Goal: Task Accomplishment & Management: Manage account settings

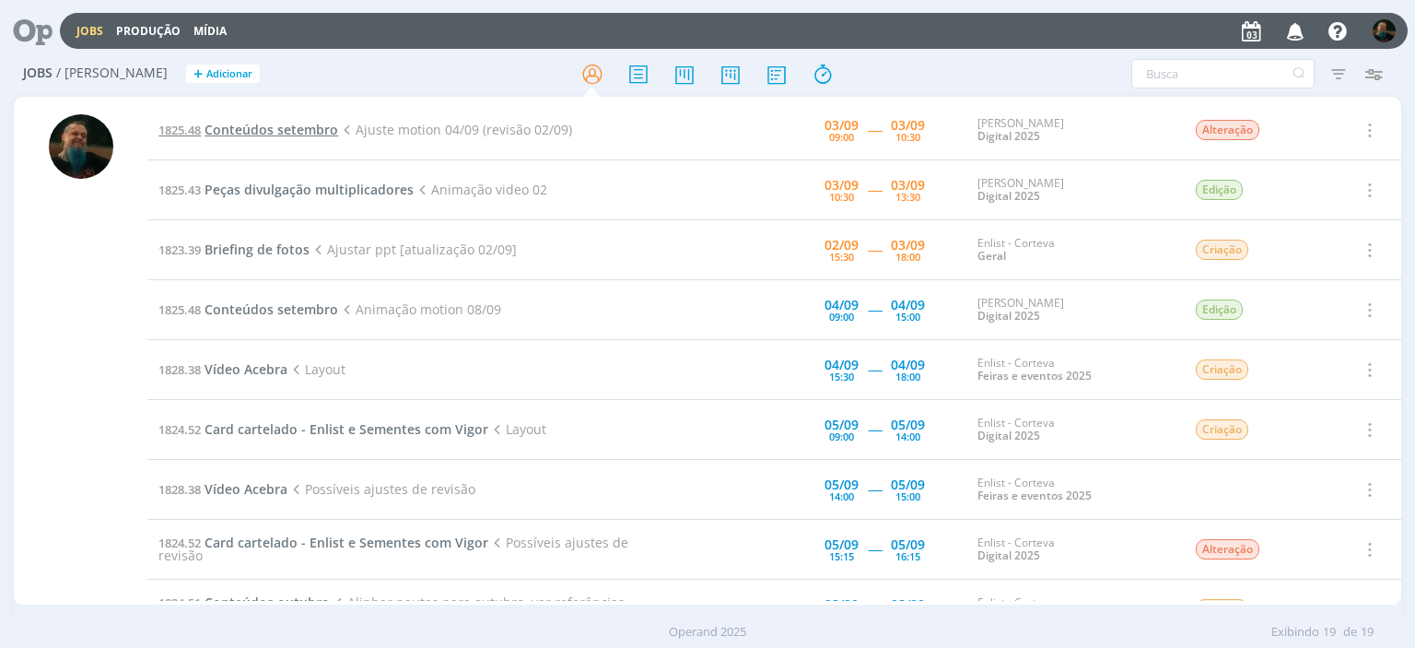
click at [299, 127] on span "Conteúdos setembro" at bounding box center [272, 130] width 134 height 18
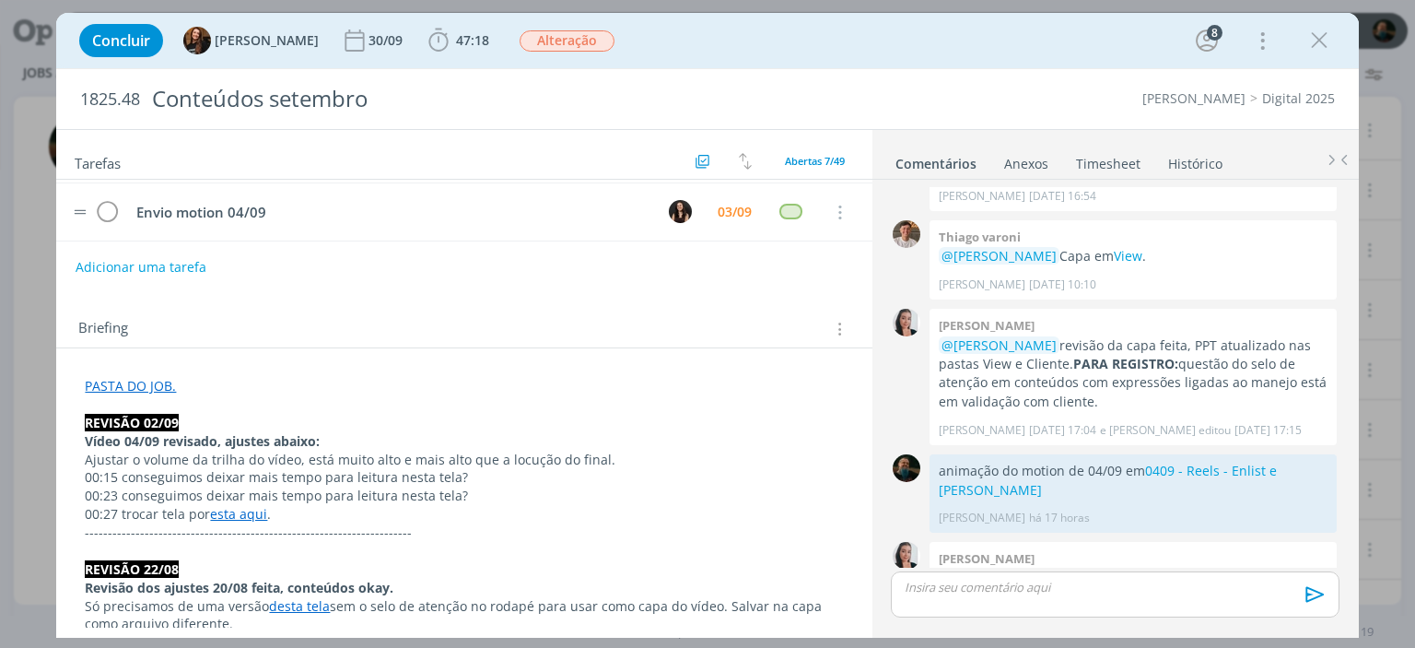
scroll to position [184, 0]
click at [234, 512] on link "esta aqui" at bounding box center [238, 511] width 57 height 18
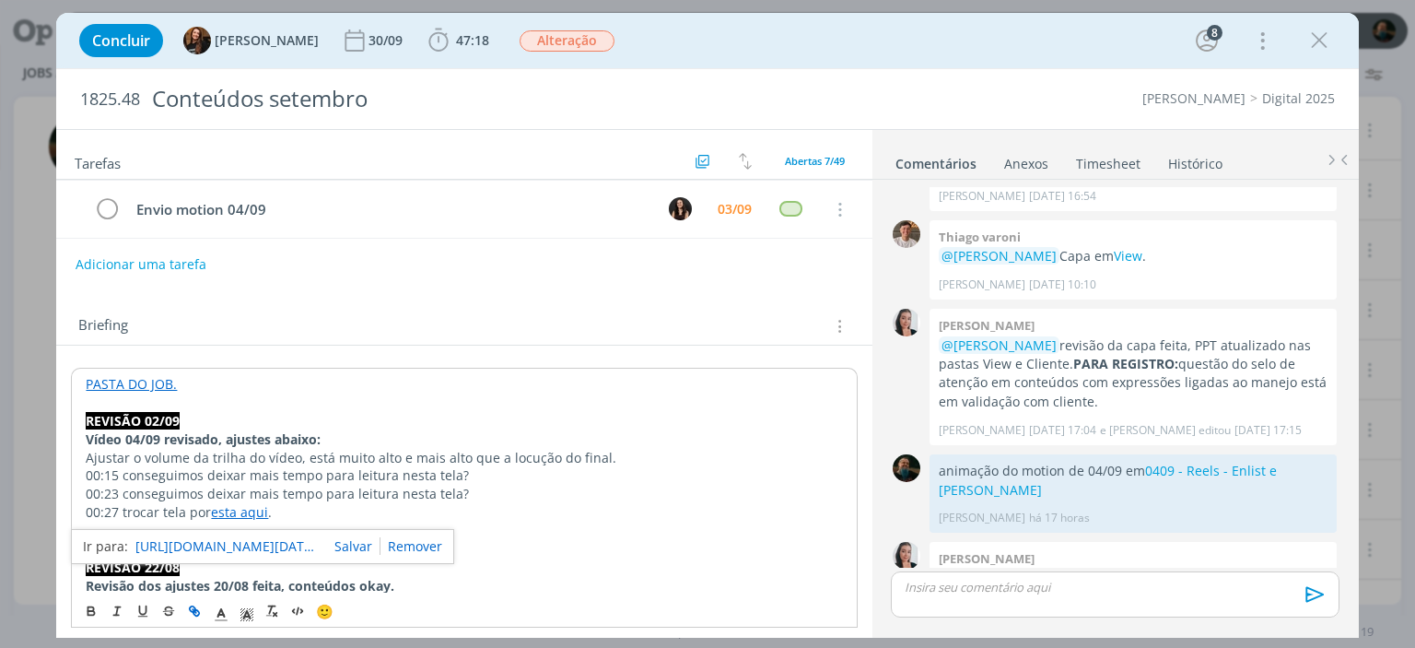
click at [571, 490] on p "00:23 conseguimos deixar mais tempo para leitura nesta tela?" at bounding box center [464, 494] width 757 height 18
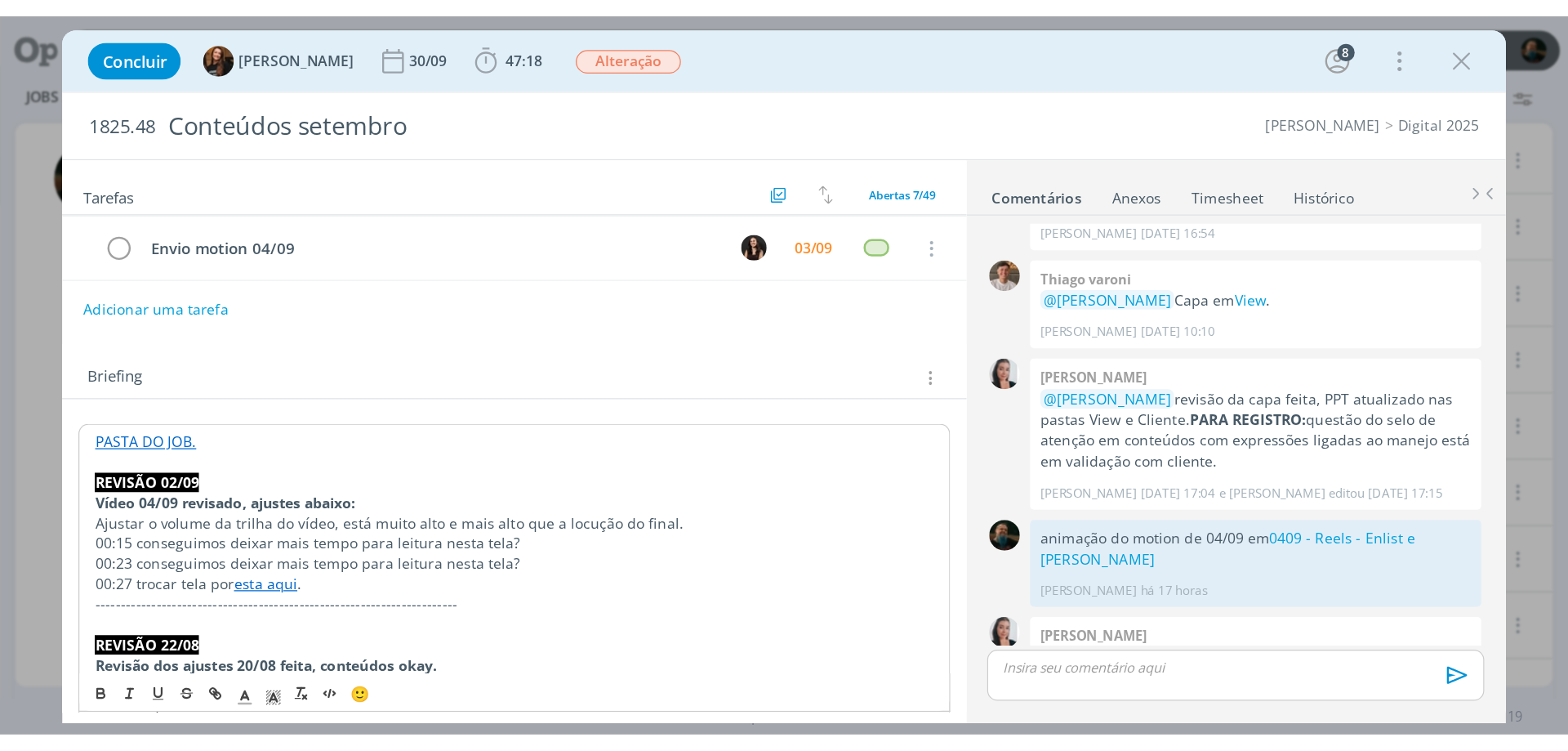
scroll to position [245, 0]
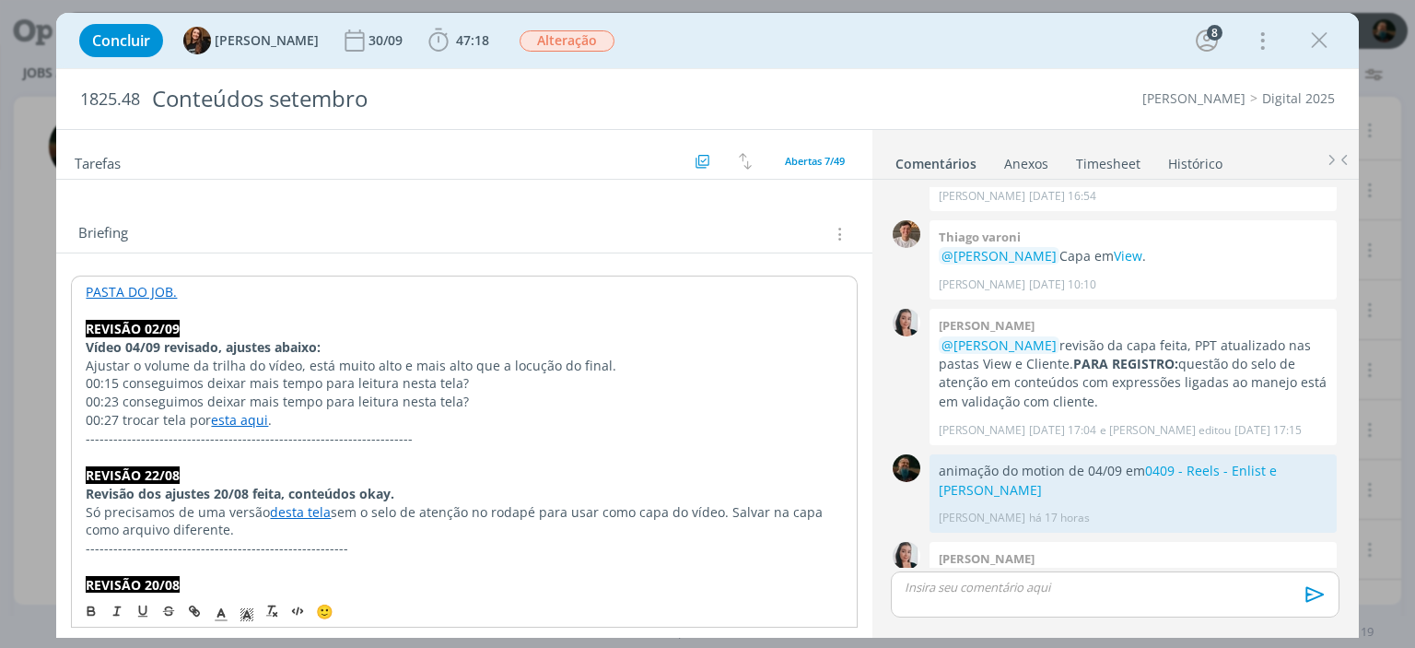
click at [243, 416] on link "esta aqui" at bounding box center [239, 420] width 57 height 18
click at [286, 460] on link "[URL][DOMAIN_NAME][DATE][DATE]" at bounding box center [227, 455] width 184 height 24
click at [666, 305] on p "dialog" at bounding box center [464, 310] width 757 height 18
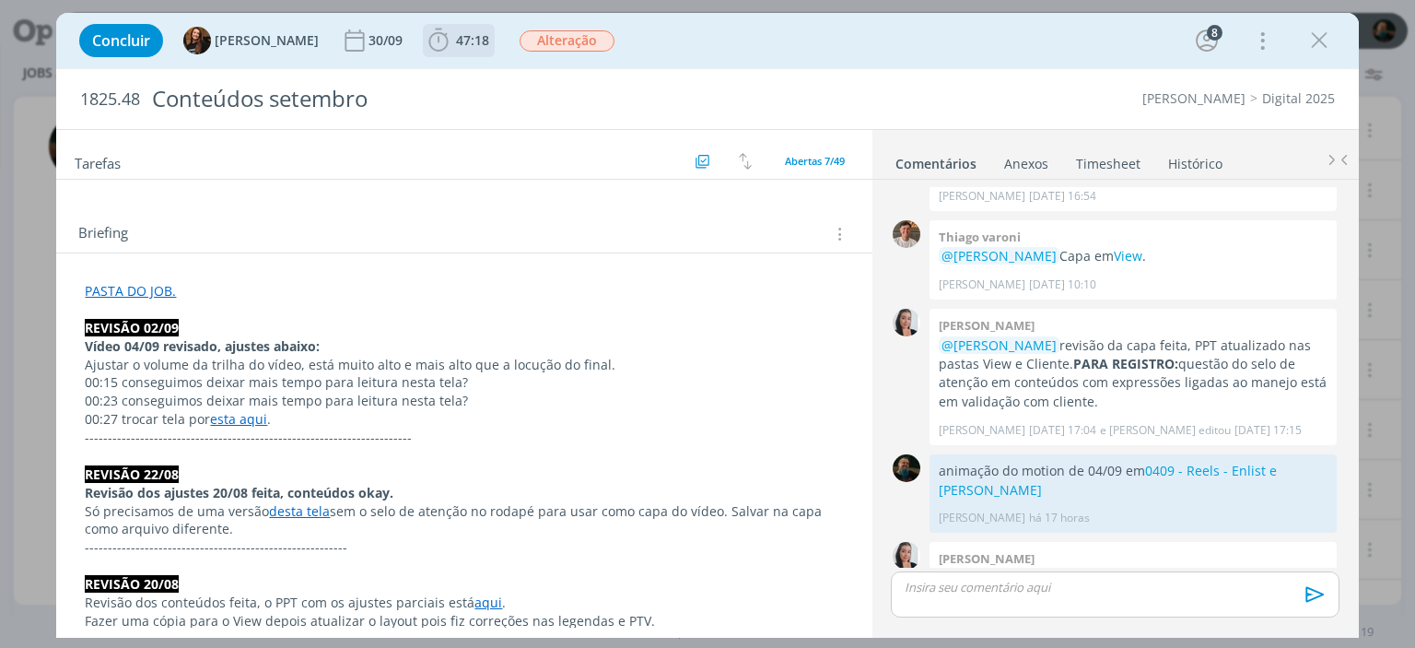
click at [456, 47] on span "47:18" at bounding box center [472, 40] width 33 height 18
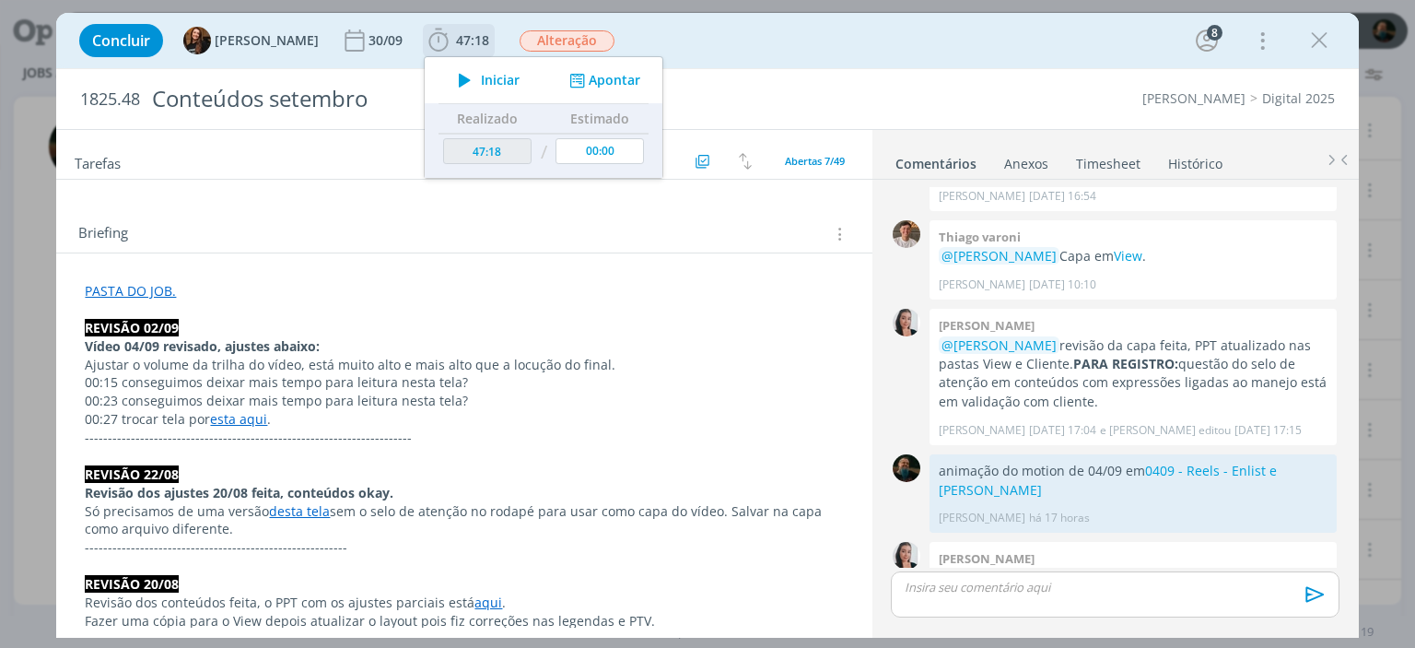
click at [458, 88] on icon "dialog" at bounding box center [465, 80] width 32 height 24
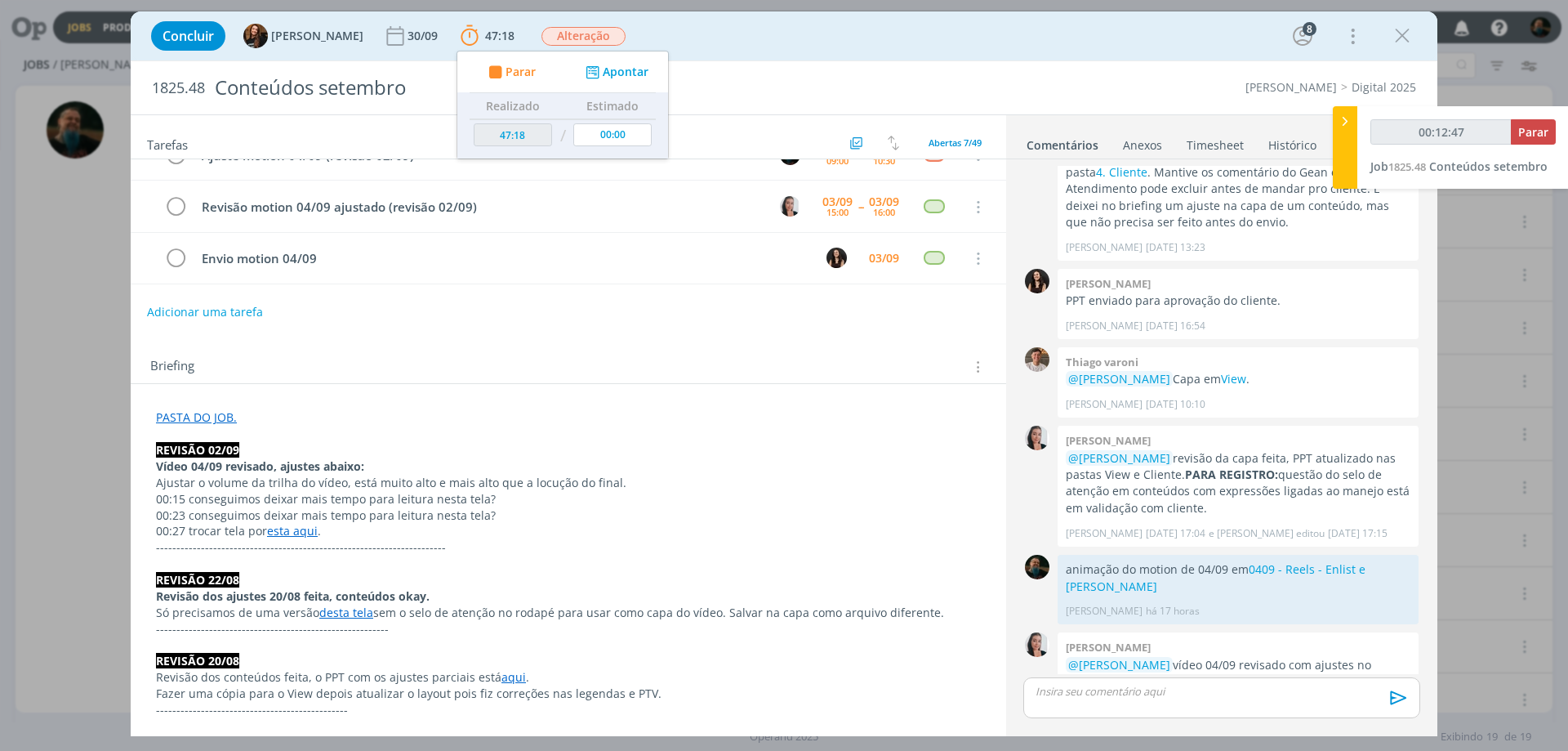
scroll to position [163, 0]
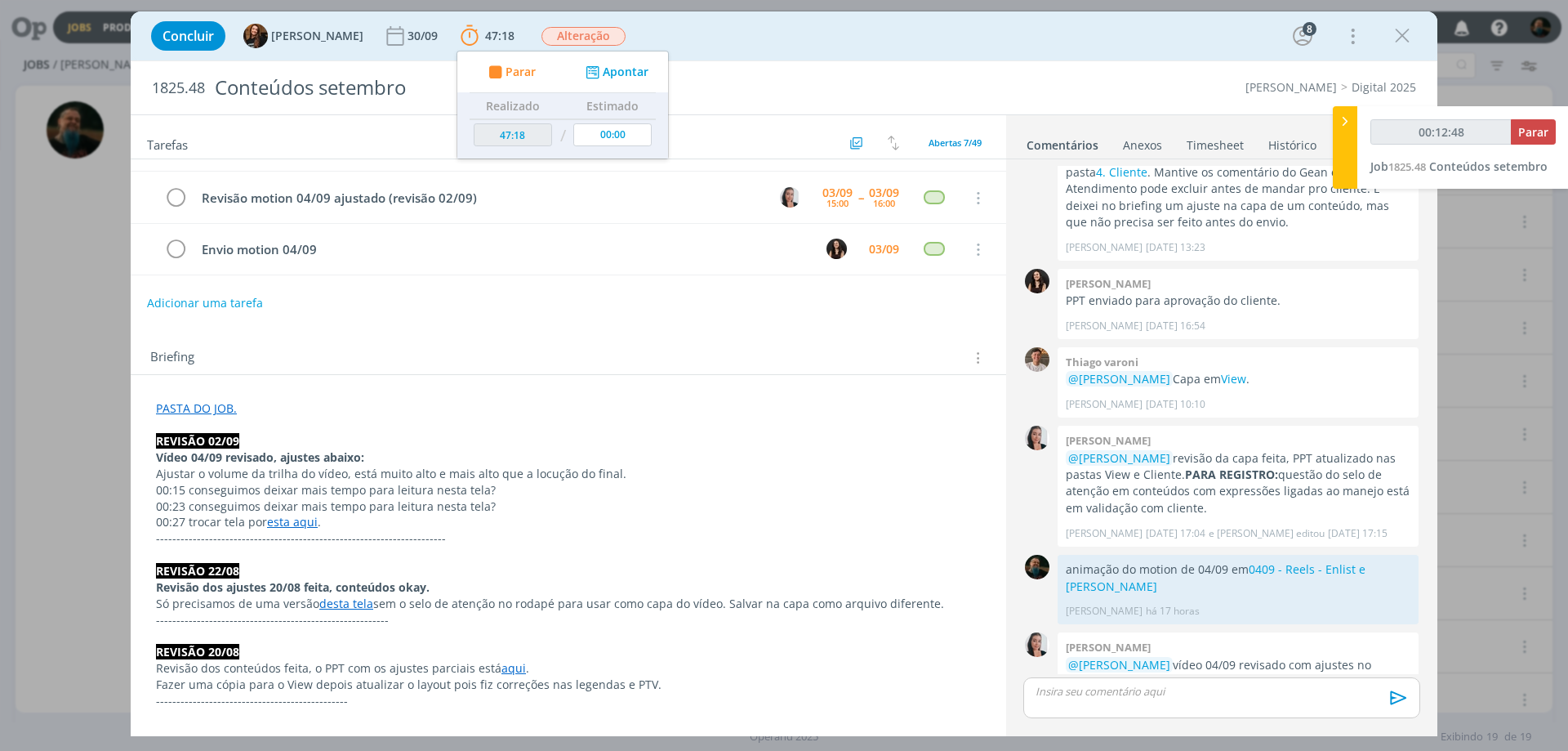
click at [291, 522] on link "esta aqui" at bounding box center [292, 522] width 51 height 16
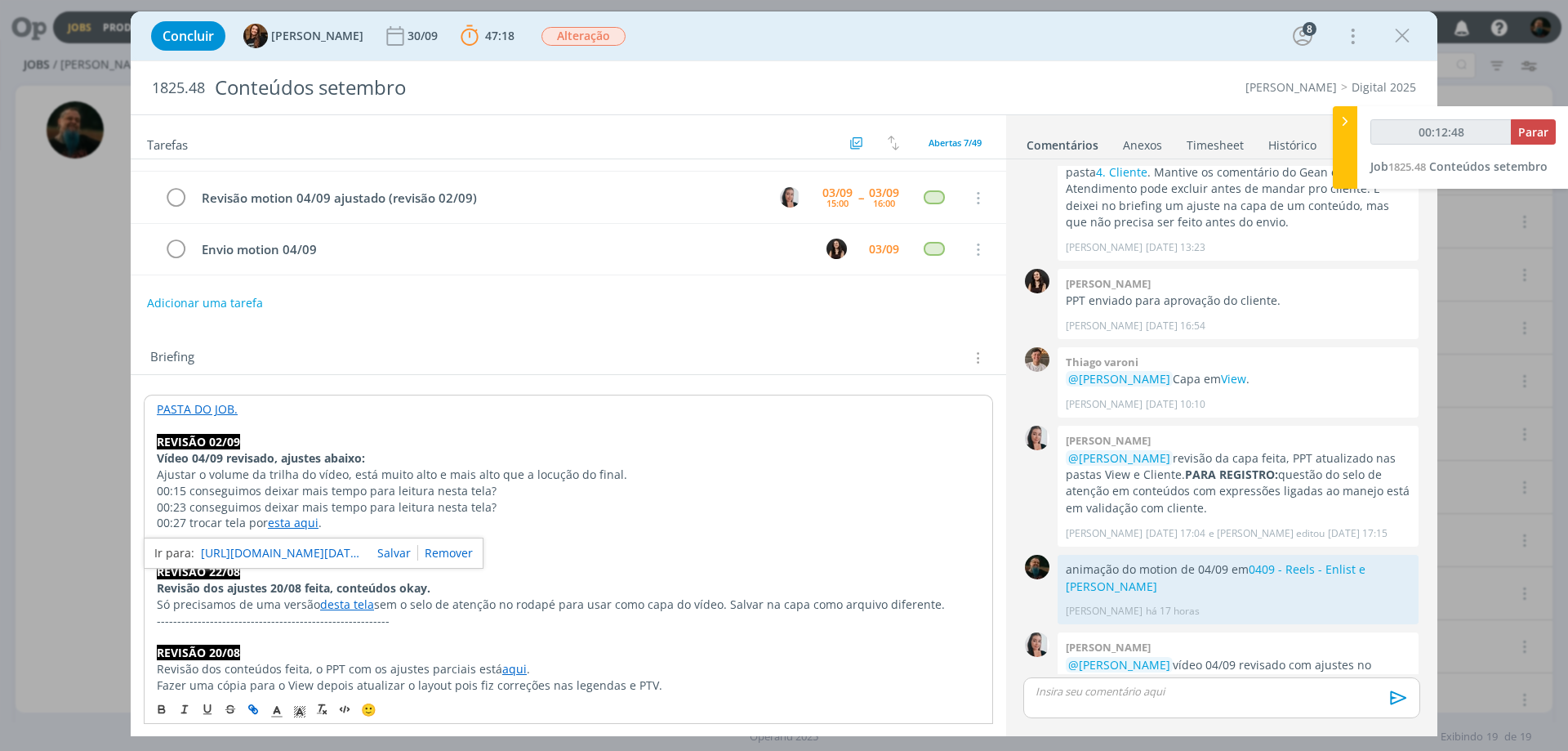
click at [314, 546] on link "[URL][DOMAIN_NAME][DATE][DATE]" at bounding box center [283, 553] width 163 height 21
click at [565, 489] on p "00:15 conseguimos deixar mais tempo para leitura nesta tela?" at bounding box center [568, 491] width 823 height 16
click at [1254, 35] on icon "dialog" at bounding box center [1402, 36] width 25 height 25
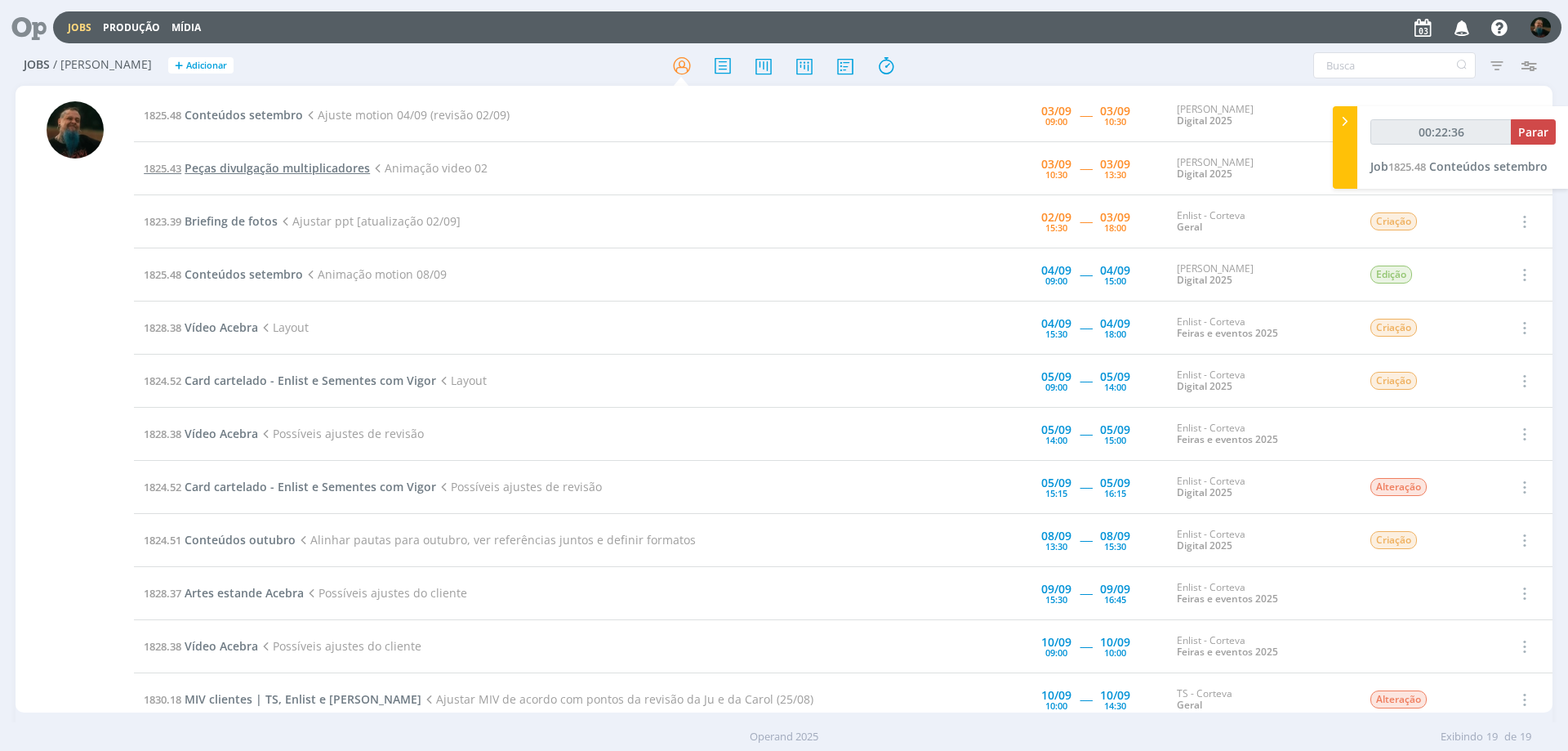
click at [293, 166] on span "Peças divulgação multiplicadores" at bounding box center [277, 168] width 185 height 16
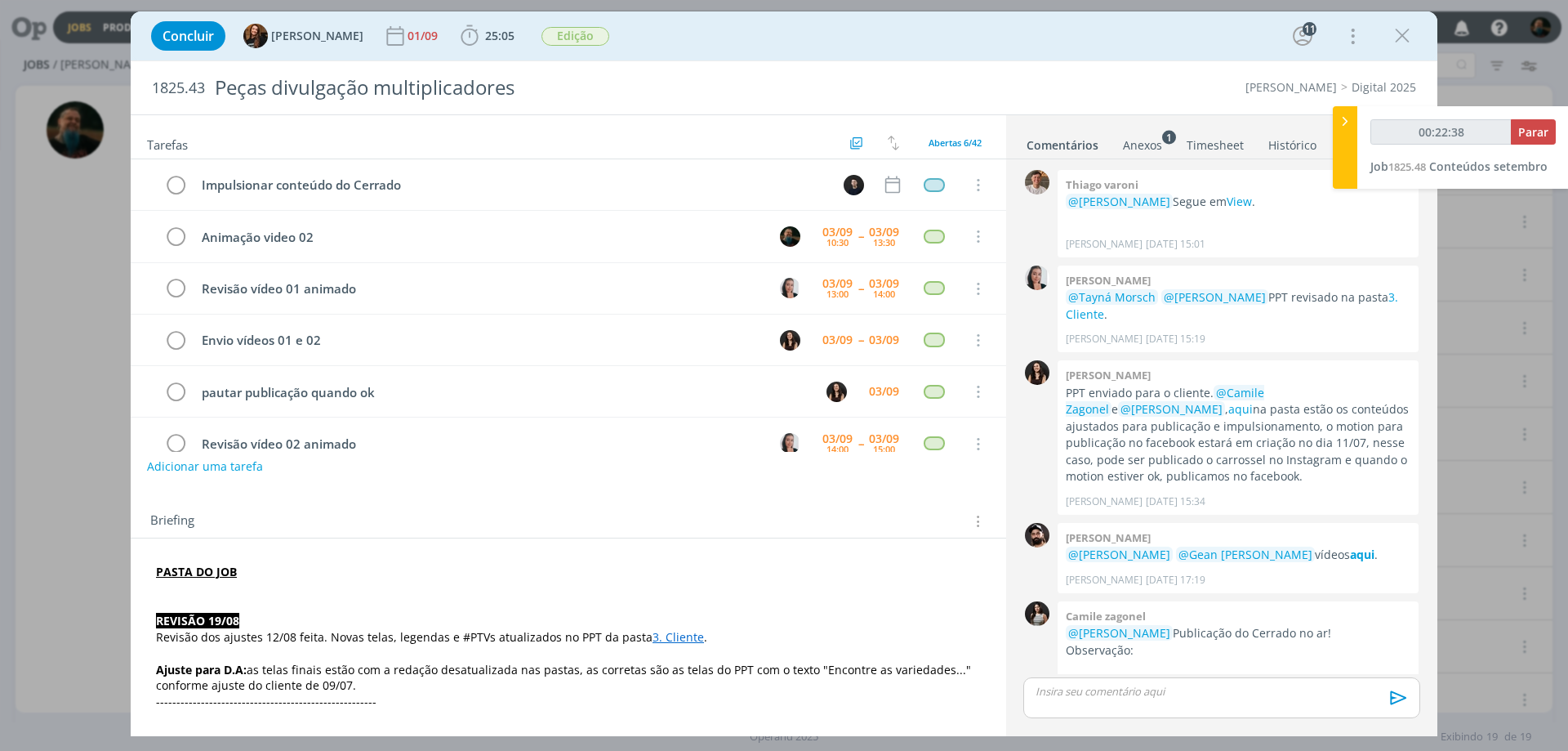
scroll to position [1715, 0]
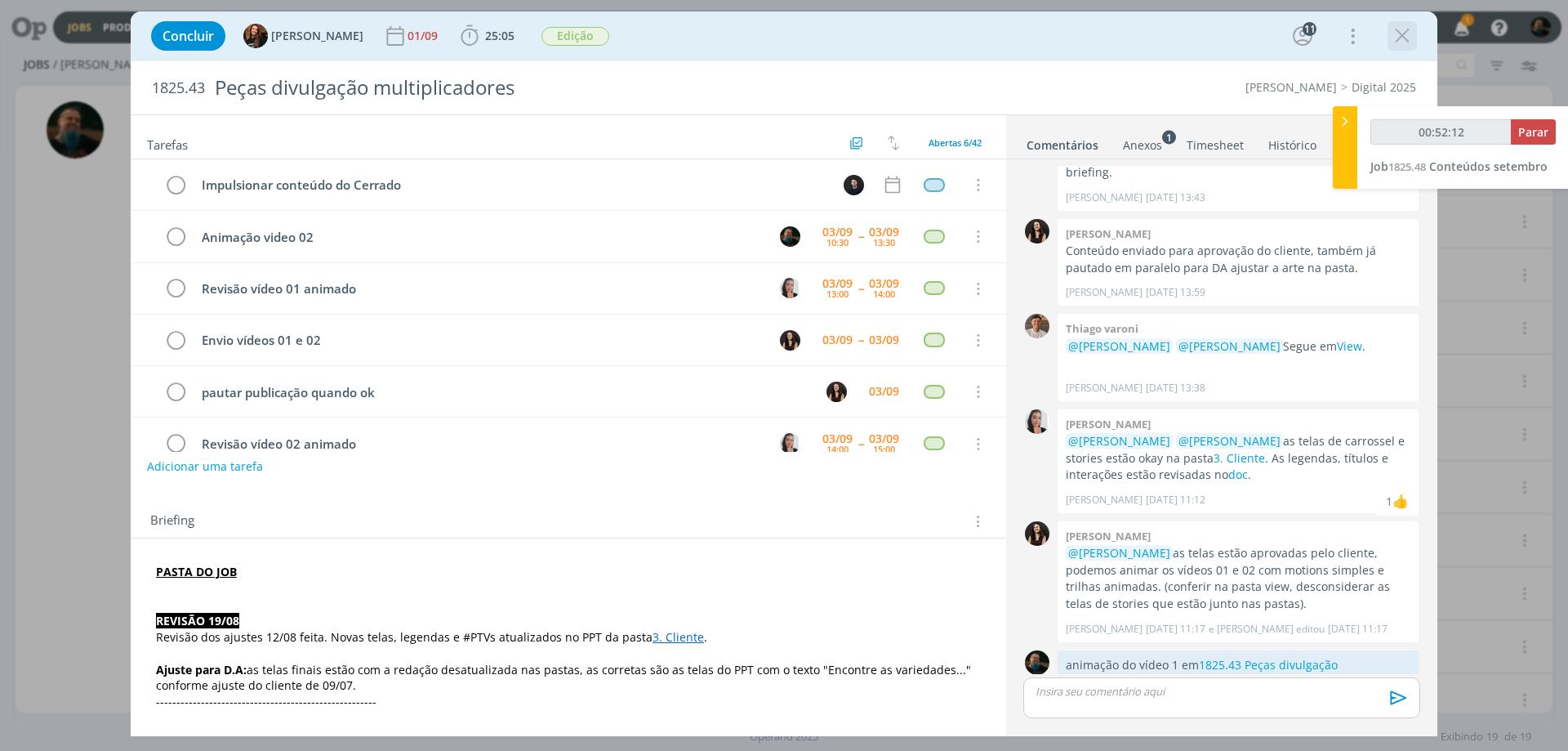
click at [1254, 35] on icon "dialog" at bounding box center [1402, 36] width 25 height 25
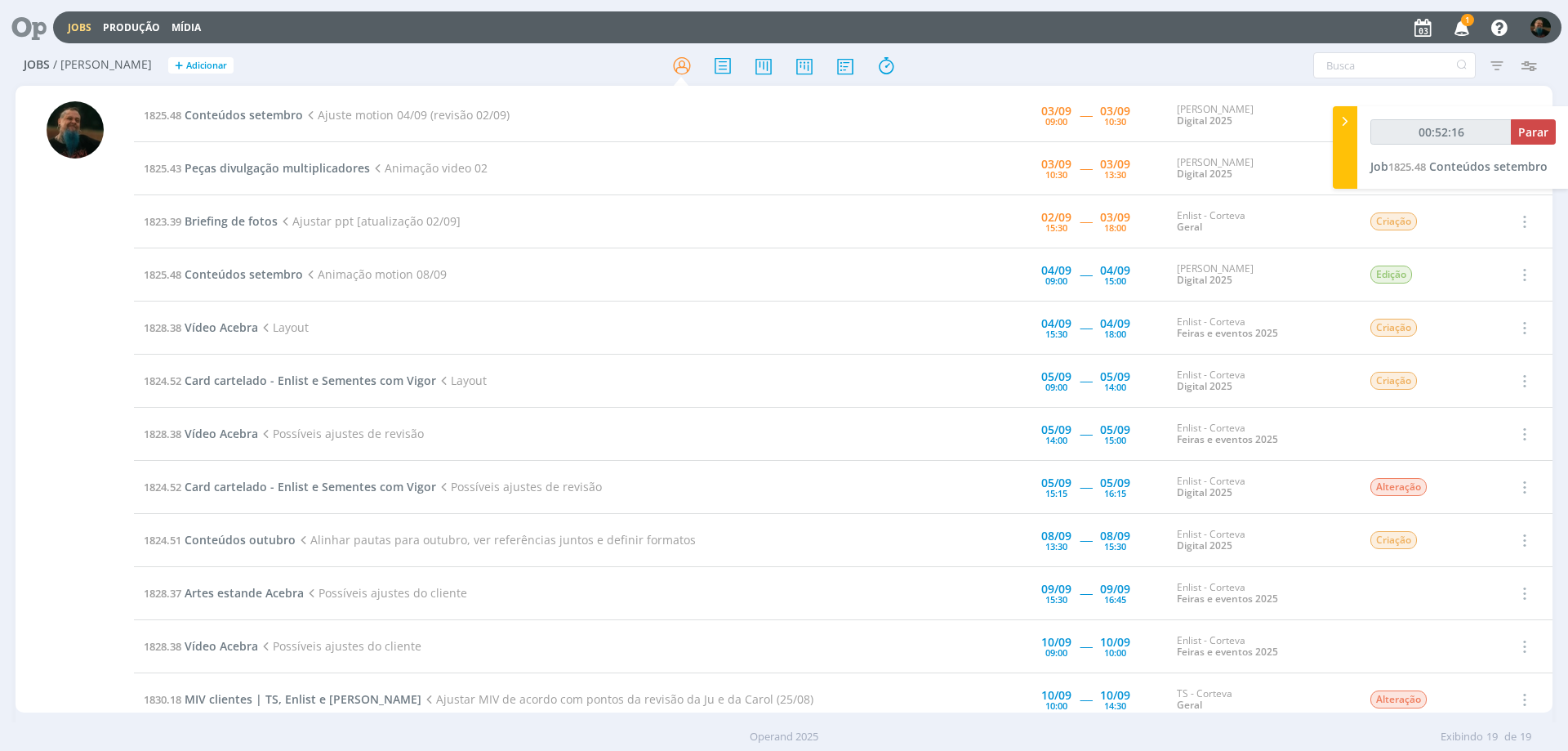
click at [1254, 27] on icon "button" at bounding box center [1463, 27] width 28 height 27
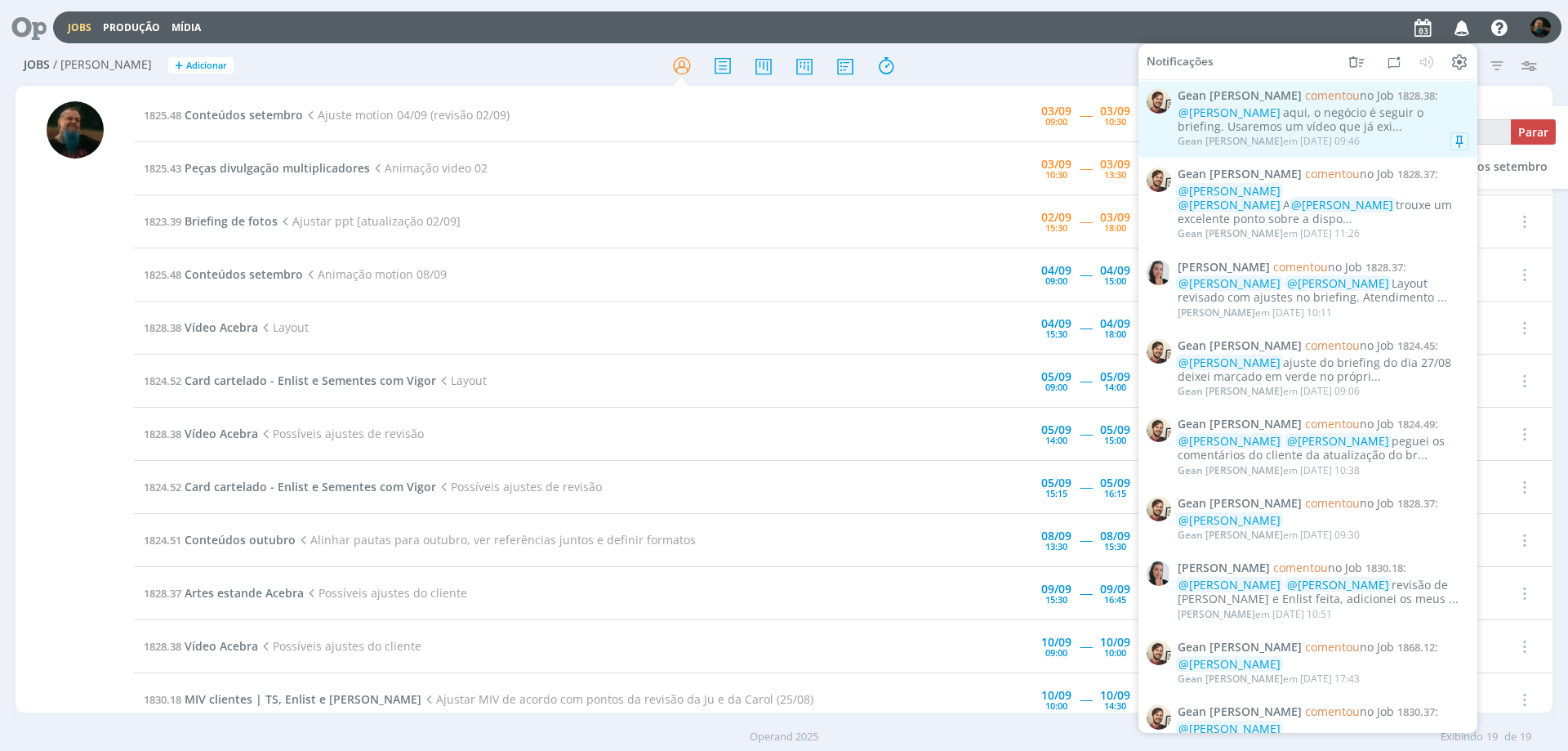
click at [1254, 129] on div "@[PERSON_NAME] aqui, o negócio é seguir o briefing. Usaremos um vídeo que já ex…" at bounding box center [1323, 120] width 291 height 27
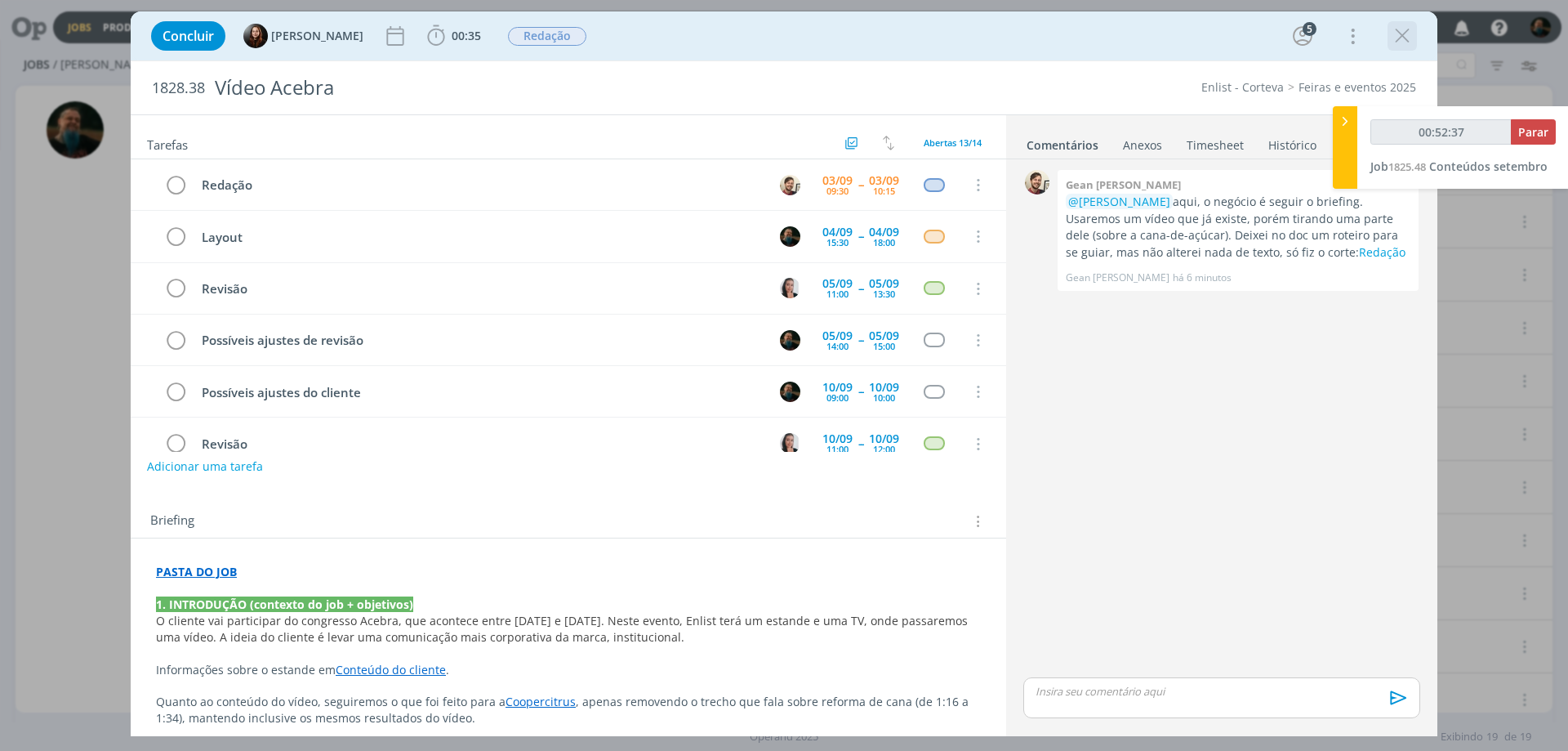
click at [1254, 31] on icon "dialog" at bounding box center [1402, 36] width 25 height 25
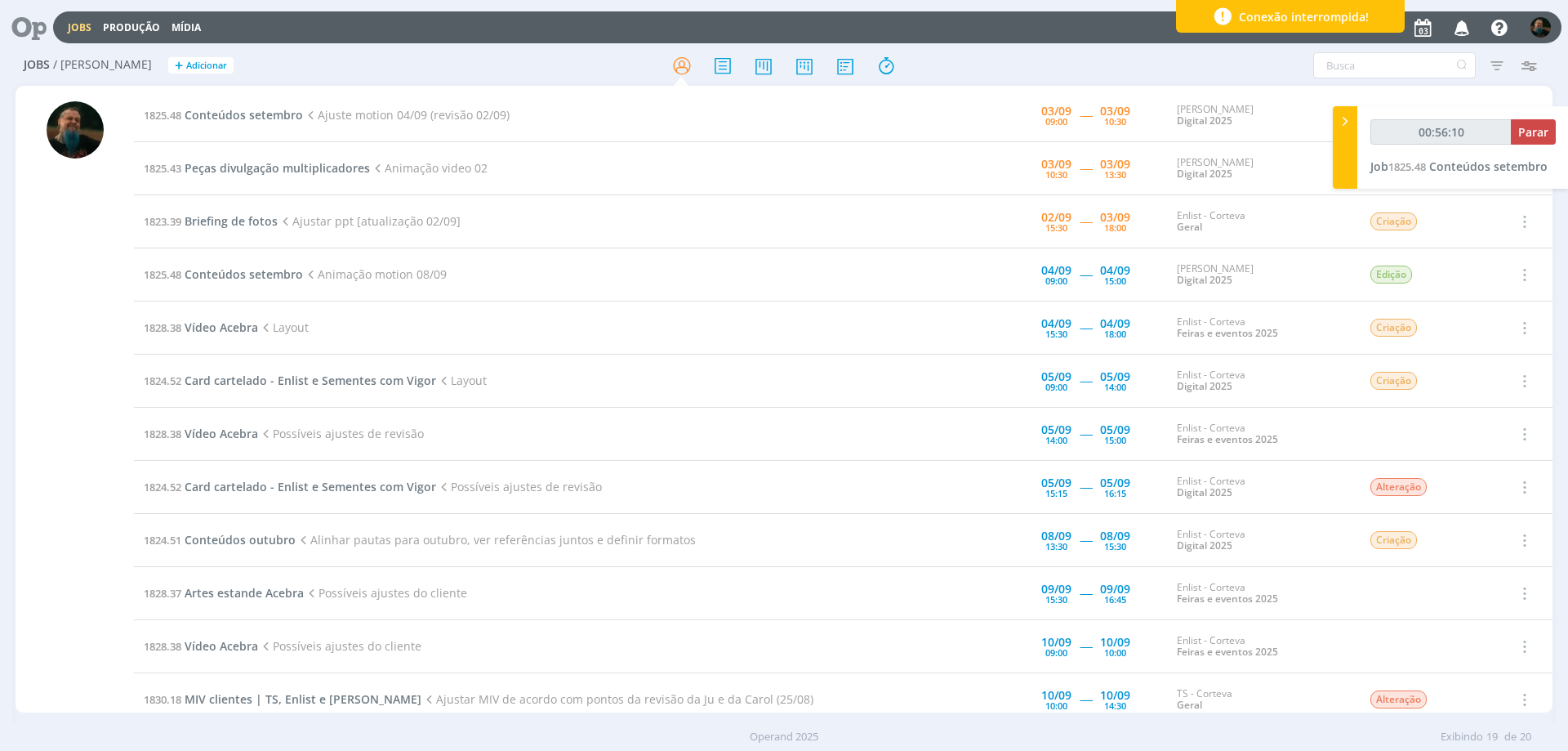
click at [1254, 21] on div "Conexão interrompida!" at bounding box center [1291, 16] width 229 height 33
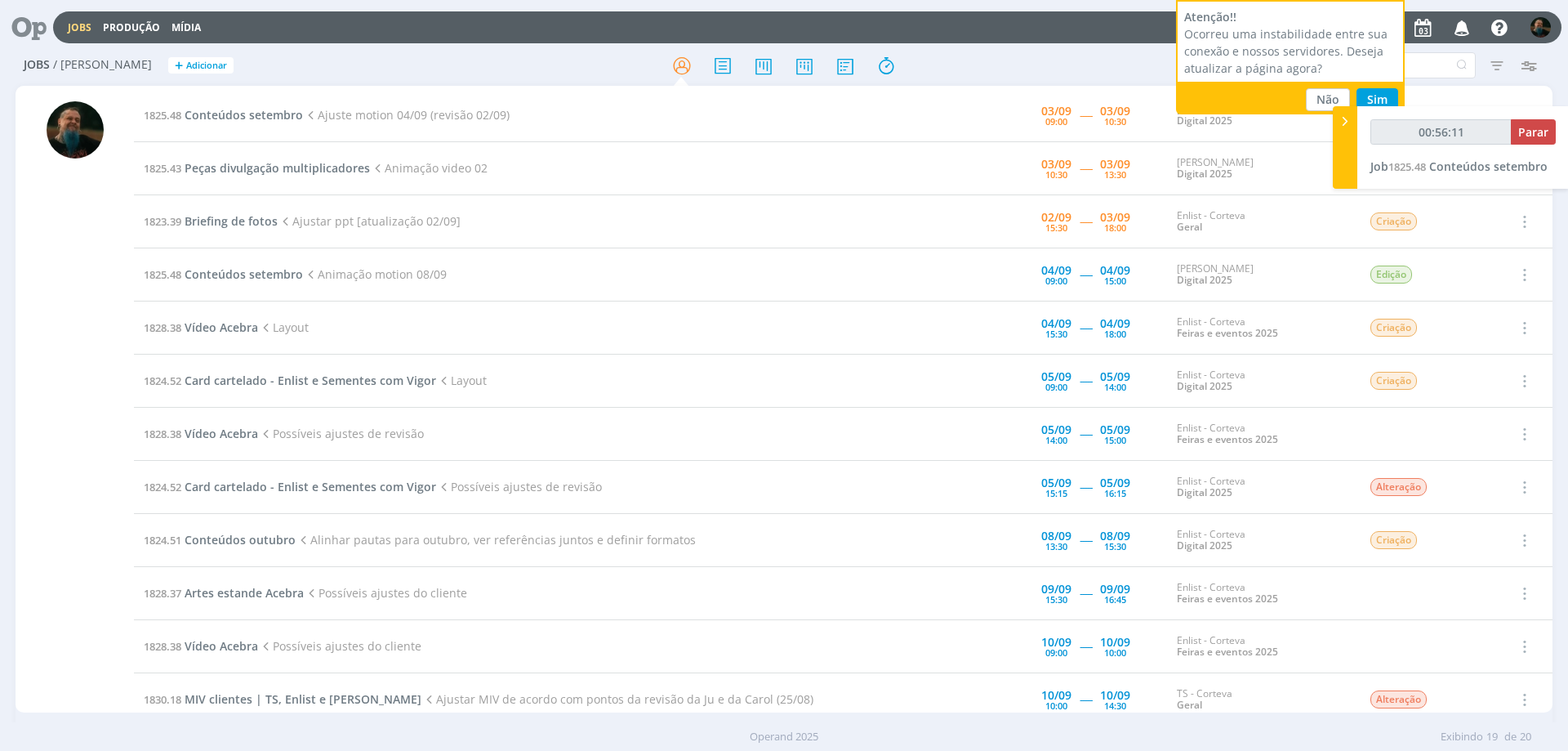
type input "00:56:12"
click at [1254, 98] on button "Sim" at bounding box center [1377, 100] width 42 height 23
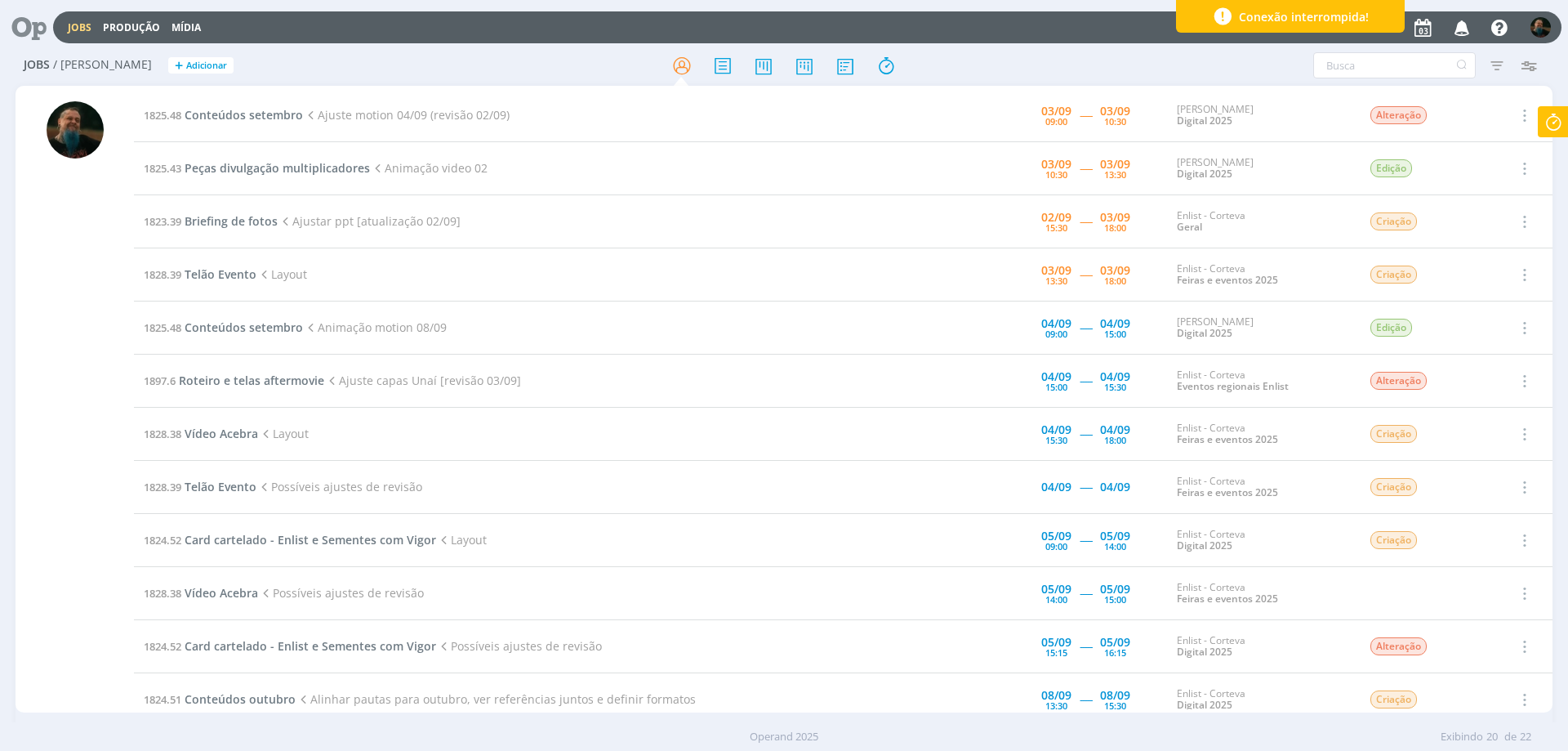
click at [1364, 13] on span "Conexão interrompida!" at bounding box center [1304, 16] width 130 height 17
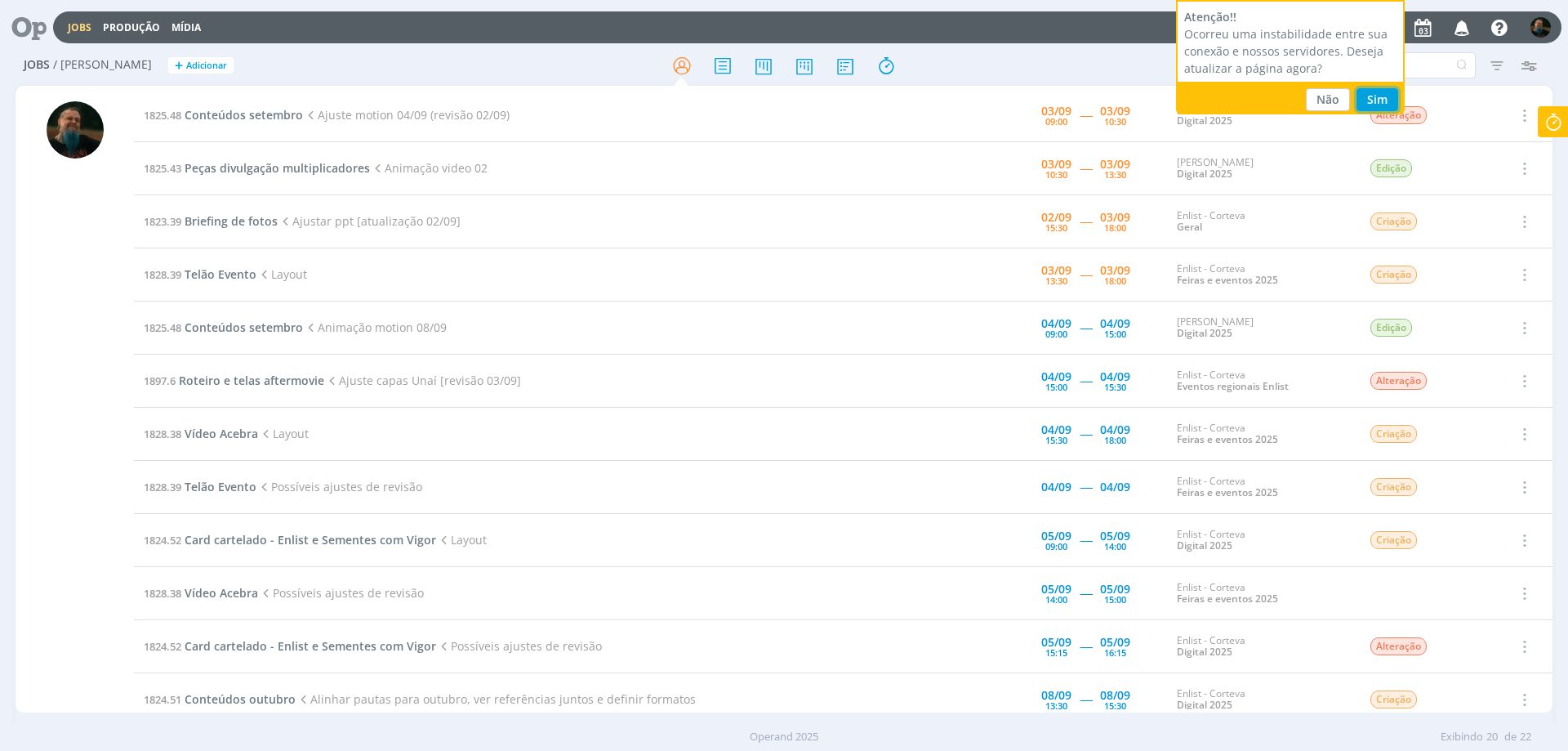
click at [1376, 97] on button "Sim" at bounding box center [1377, 100] width 42 height 23
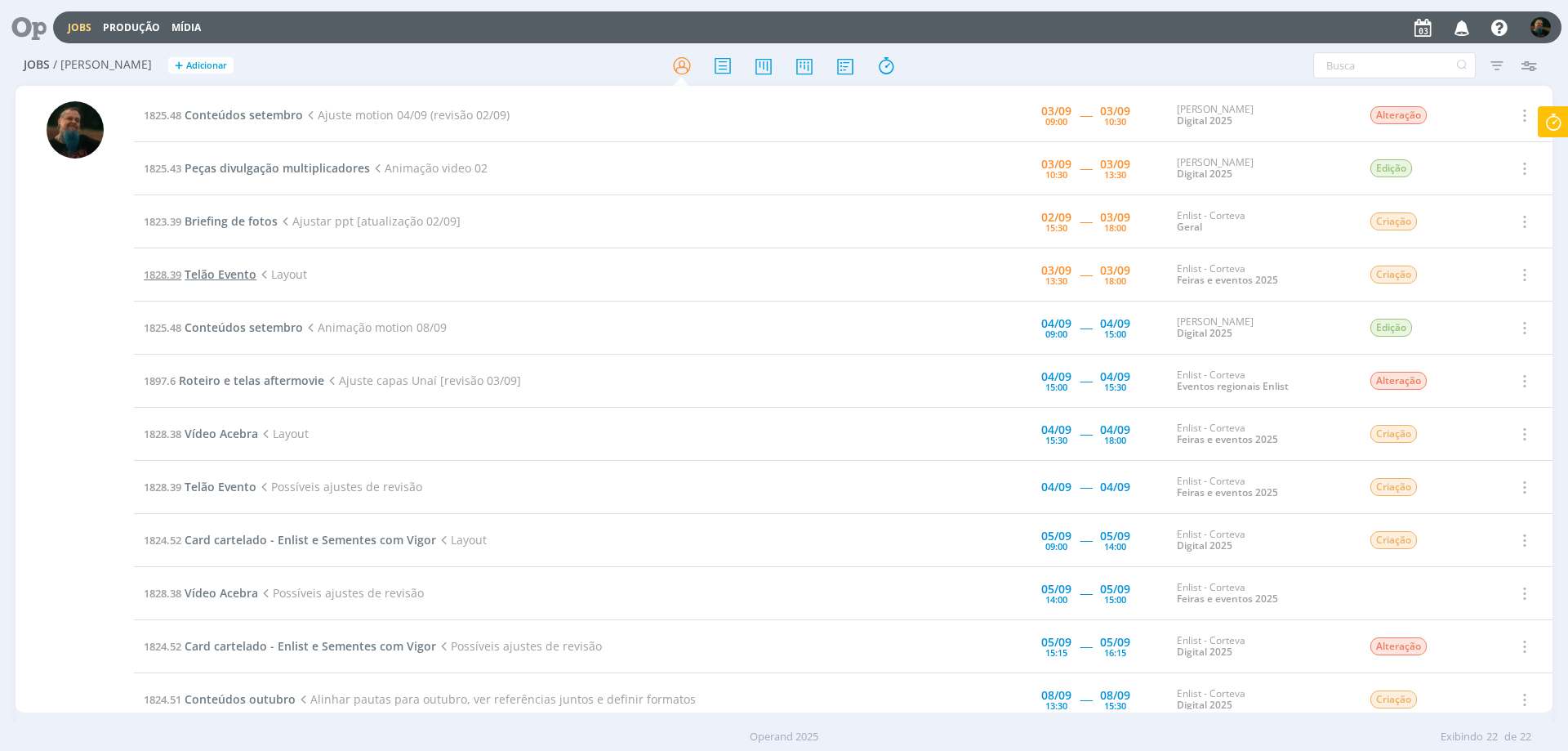
click at [248, 276] on span "Telão Evento" at bounding box center [220, 274] width 72 height 16
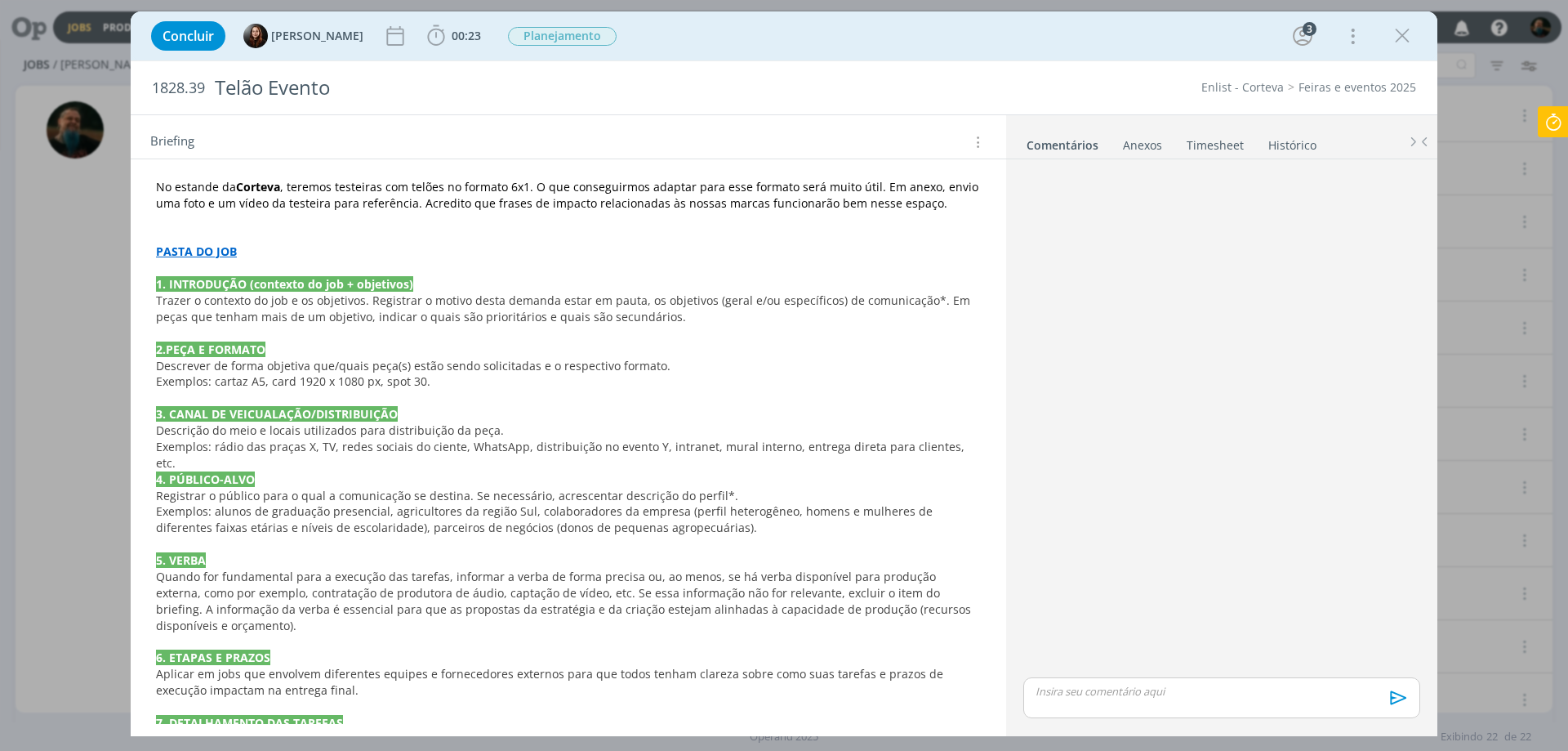
scroll to position [883, 0]
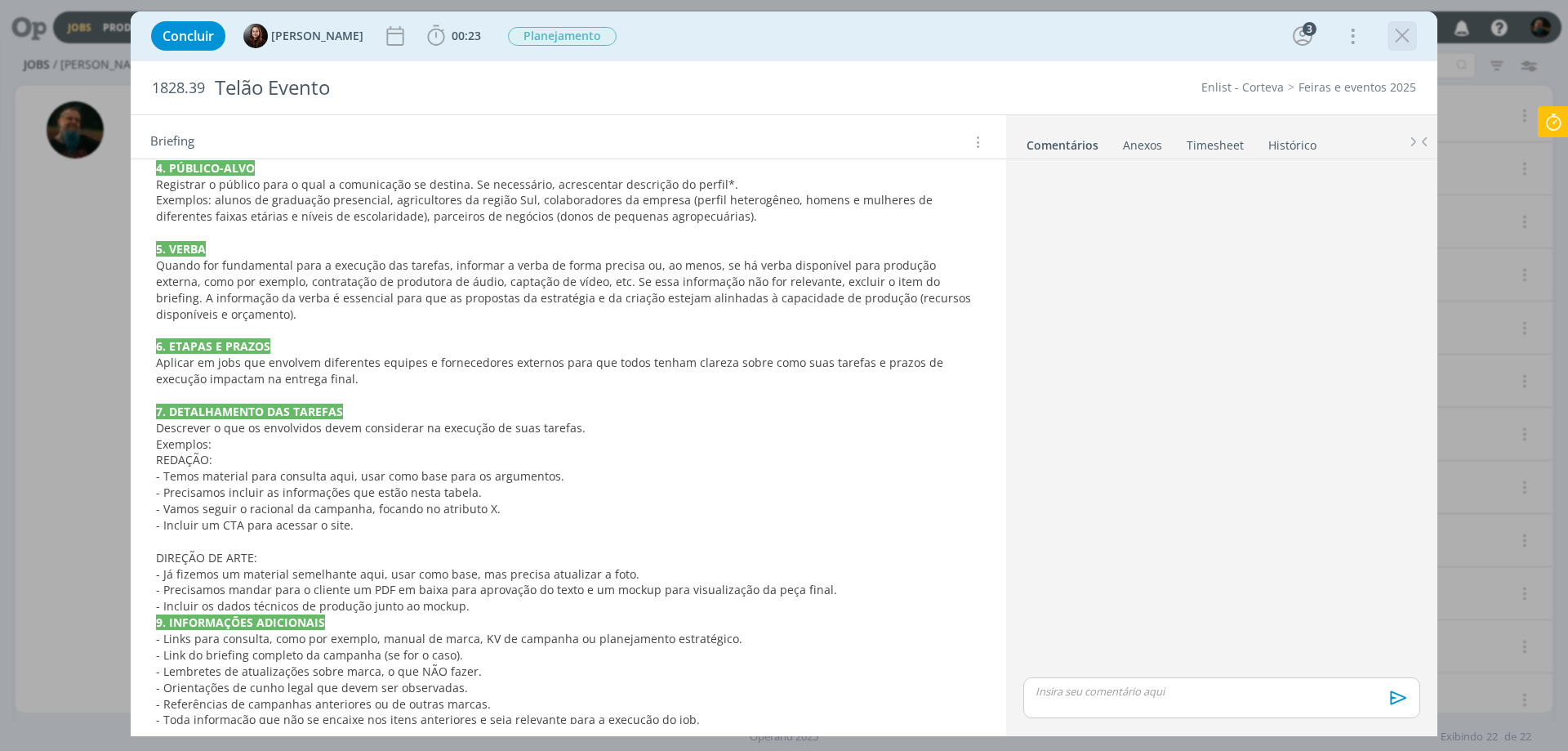
click at [1400, 35] on icon "dialog" at bounding box center [1402, 36] width 25 height 25
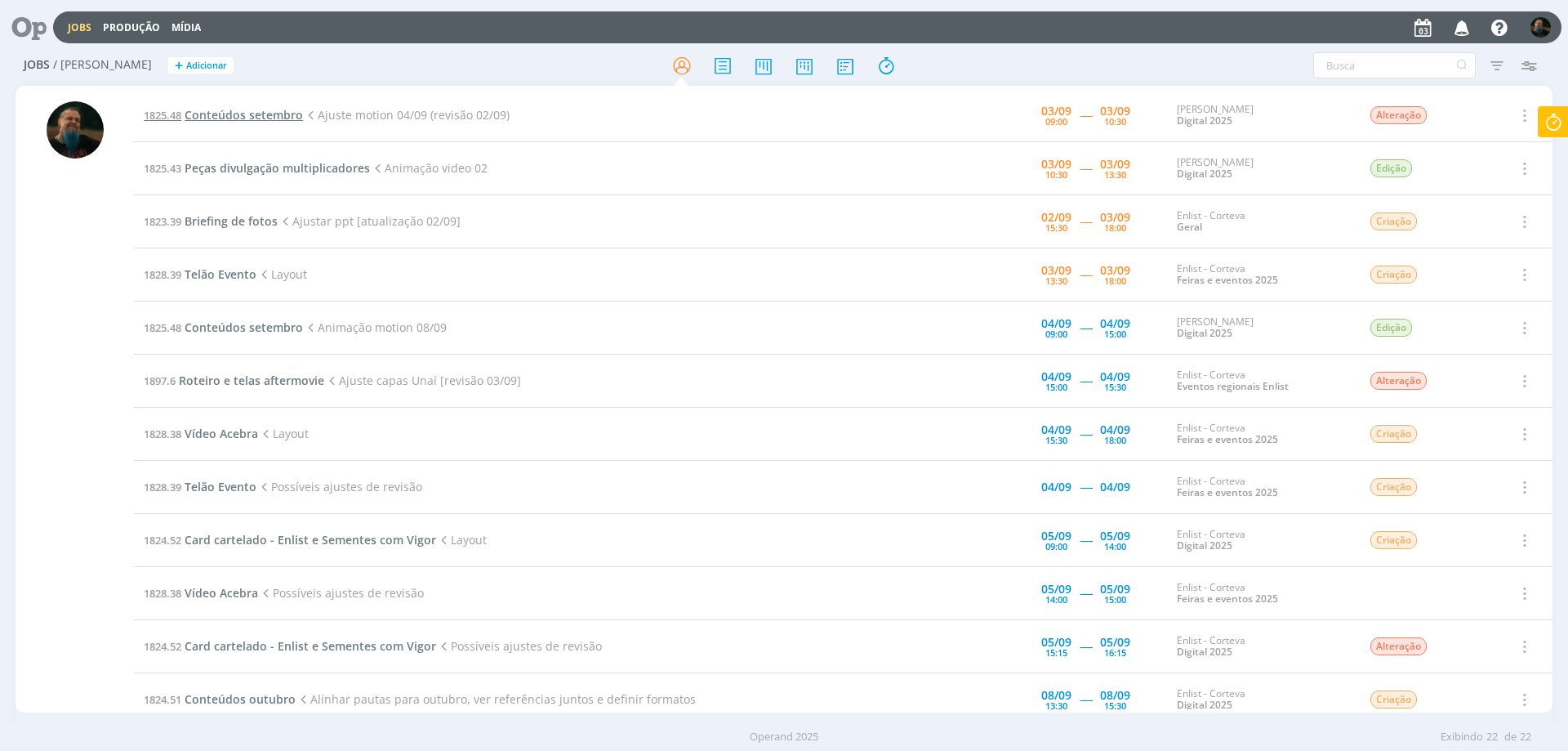
click at [276, 119] on span "Conteúdos setembro" at bounding box center [244, 115] width 119 height 16
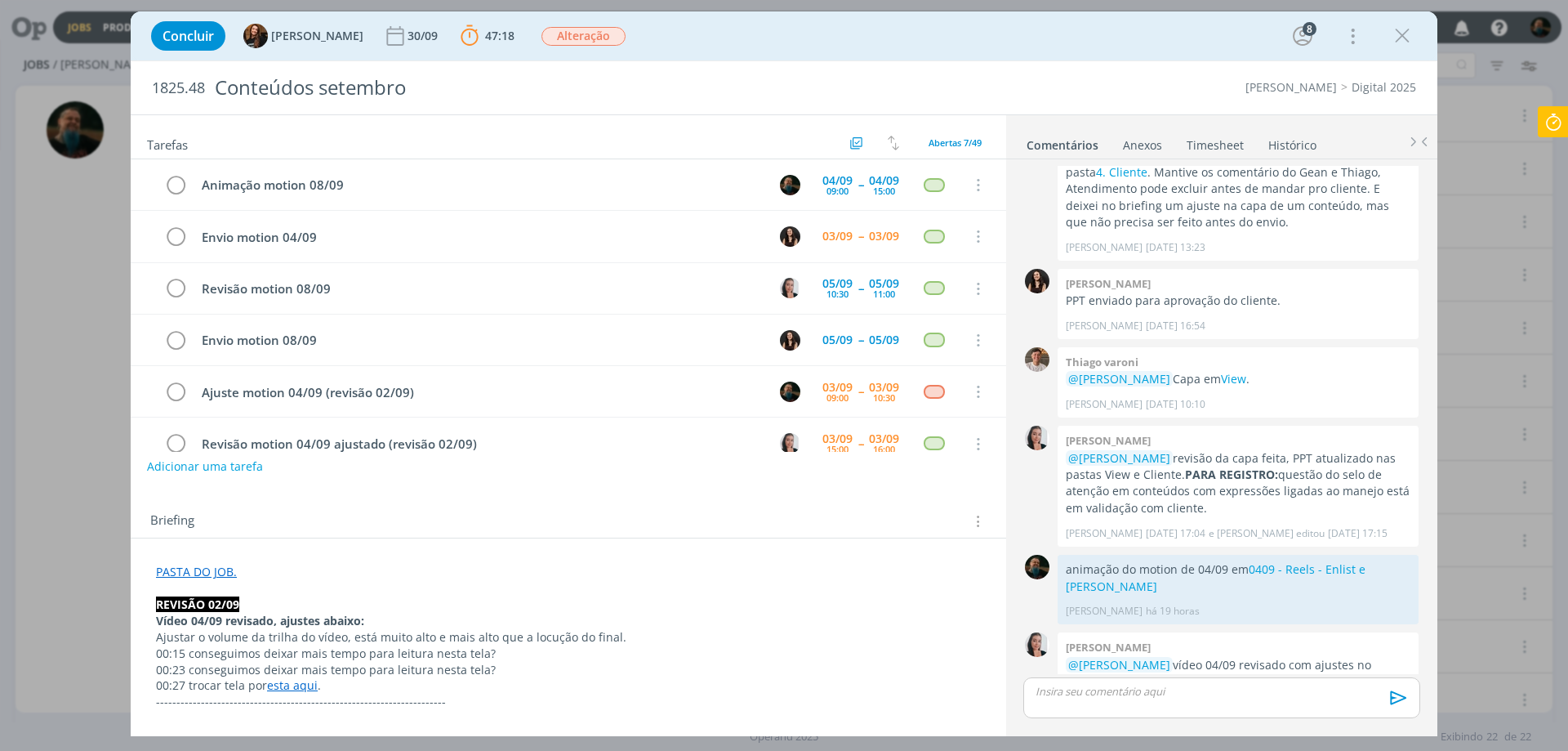
scroll to position [82, 0]
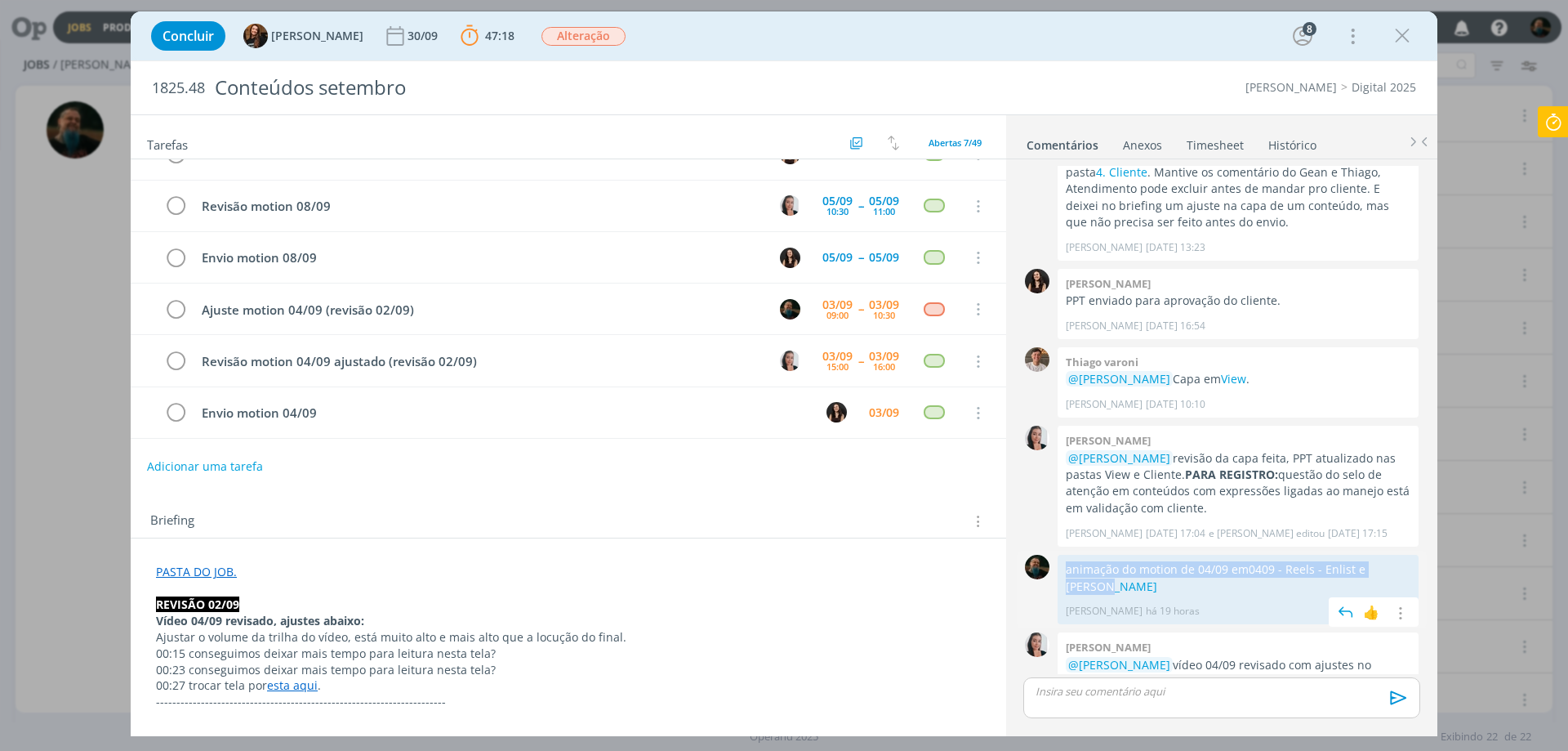
drag, startPoint x: 1122, startPoint y: 552, endPoint x: 1061, endPoint y: 540, distance: 62.2
click at [1061, 555] on div "animação do motion de 04/09 em 0409 - Reels - Enlist e Cordius Murillo Rocha há…" at bounding box center [1237, 590] width 361 height 70
copy p "animação do motion de 04/09 em 0409 - Reels - Enlist e Cordius"
click at [1153, 691] on p "dialog" at bounding box center [1221, 691] width 371 height 15
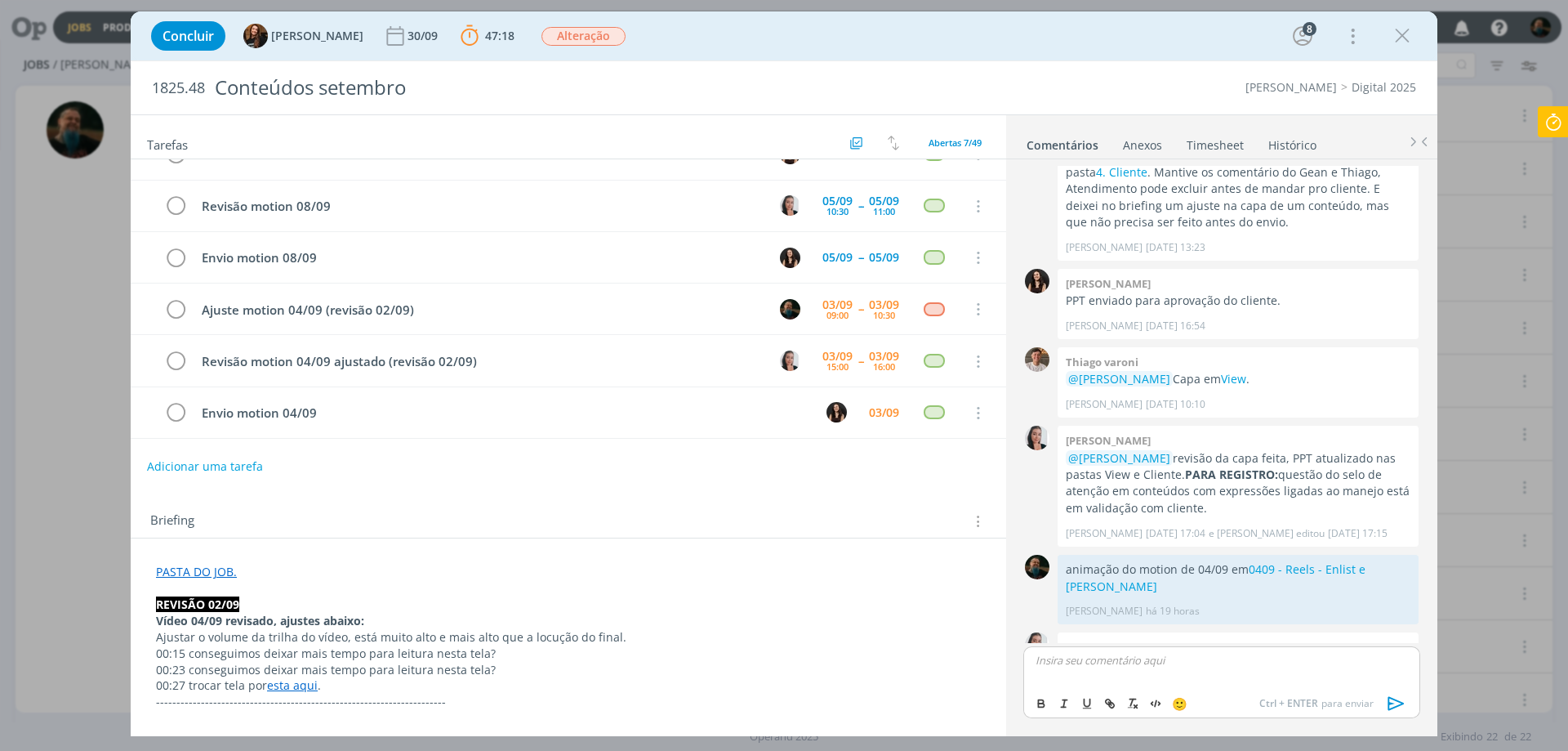
scroll to position [1997, 0]
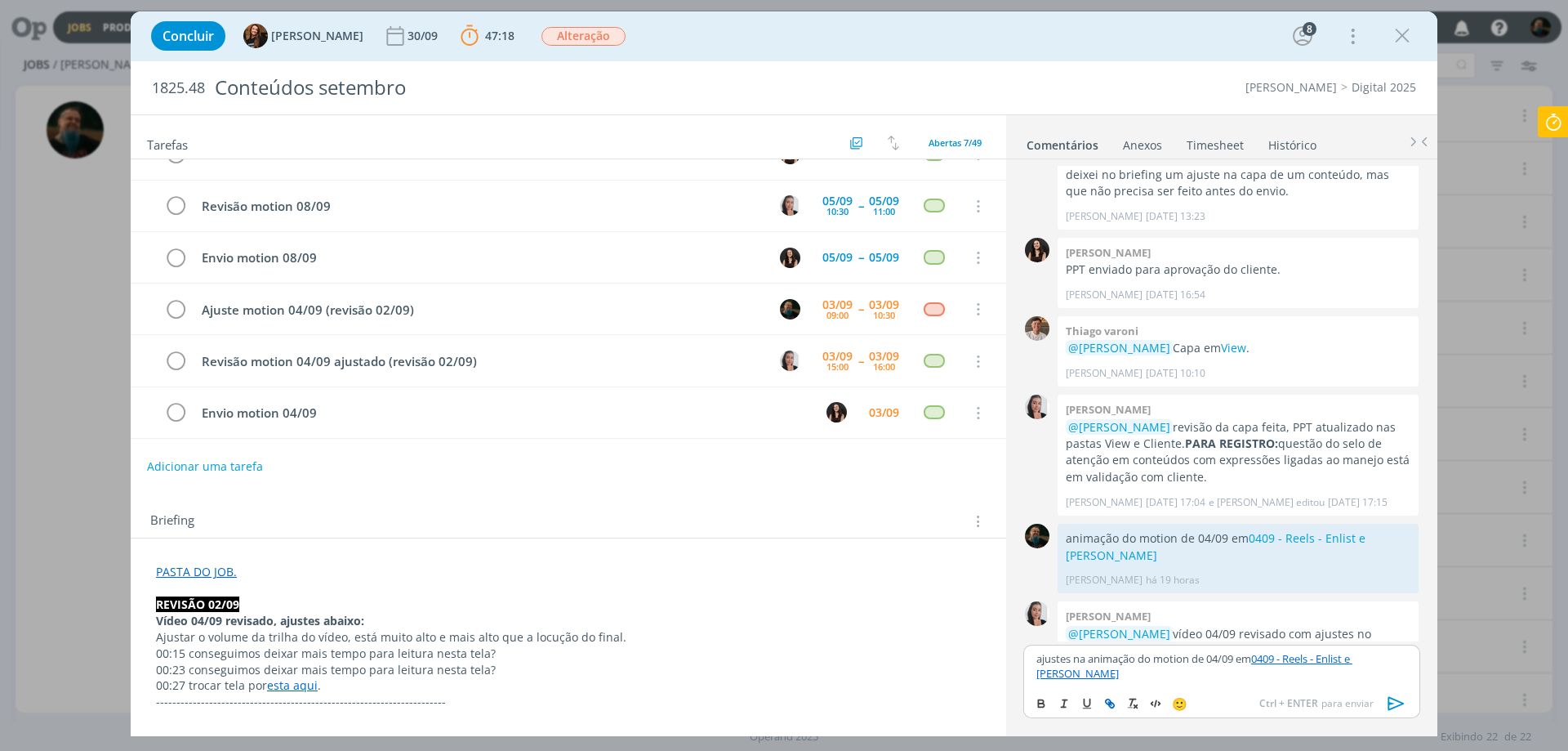
click at [1391, 700] on icon "dialog" at bounding box center [1397, 704] width 25 height 25
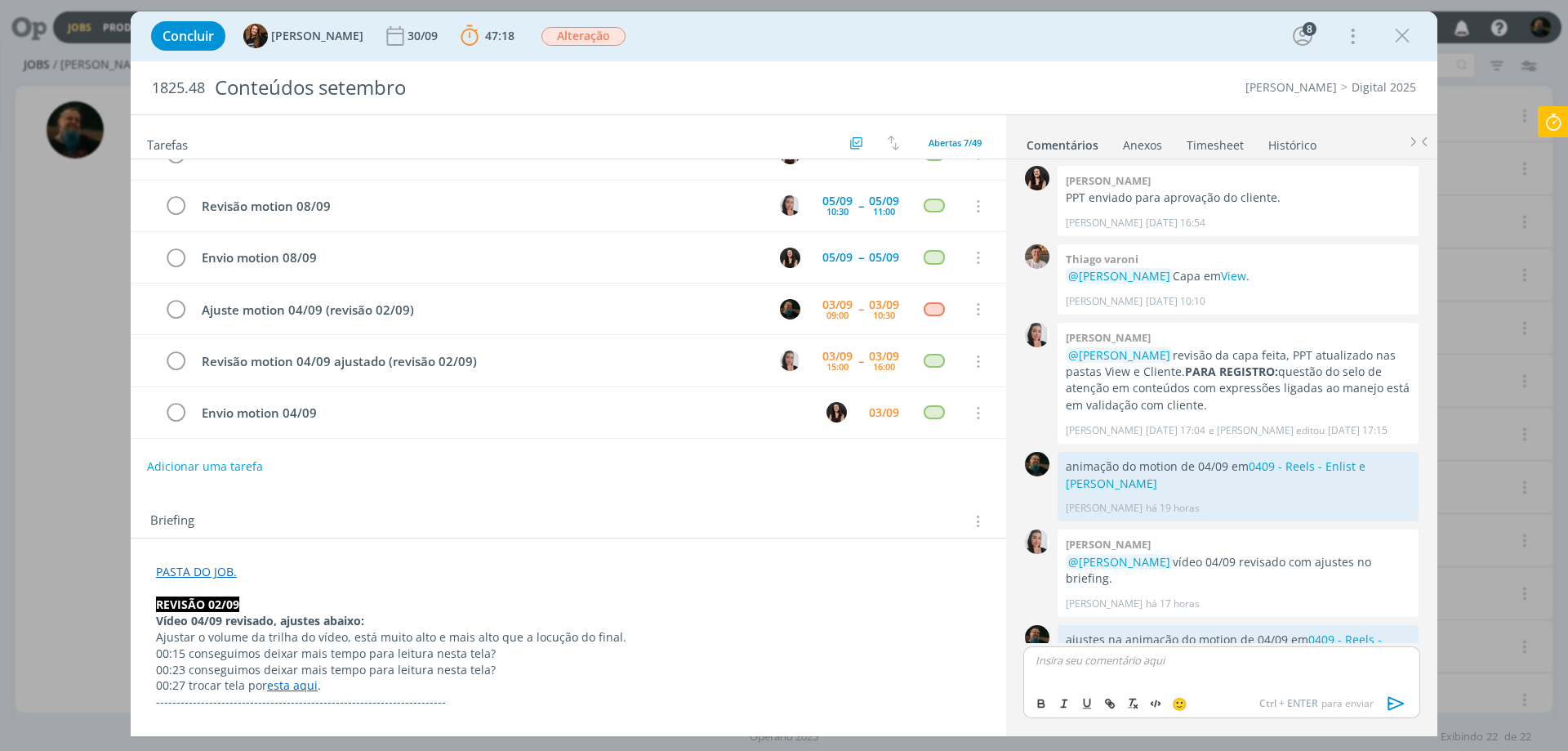
scroll to position [2075, 0]
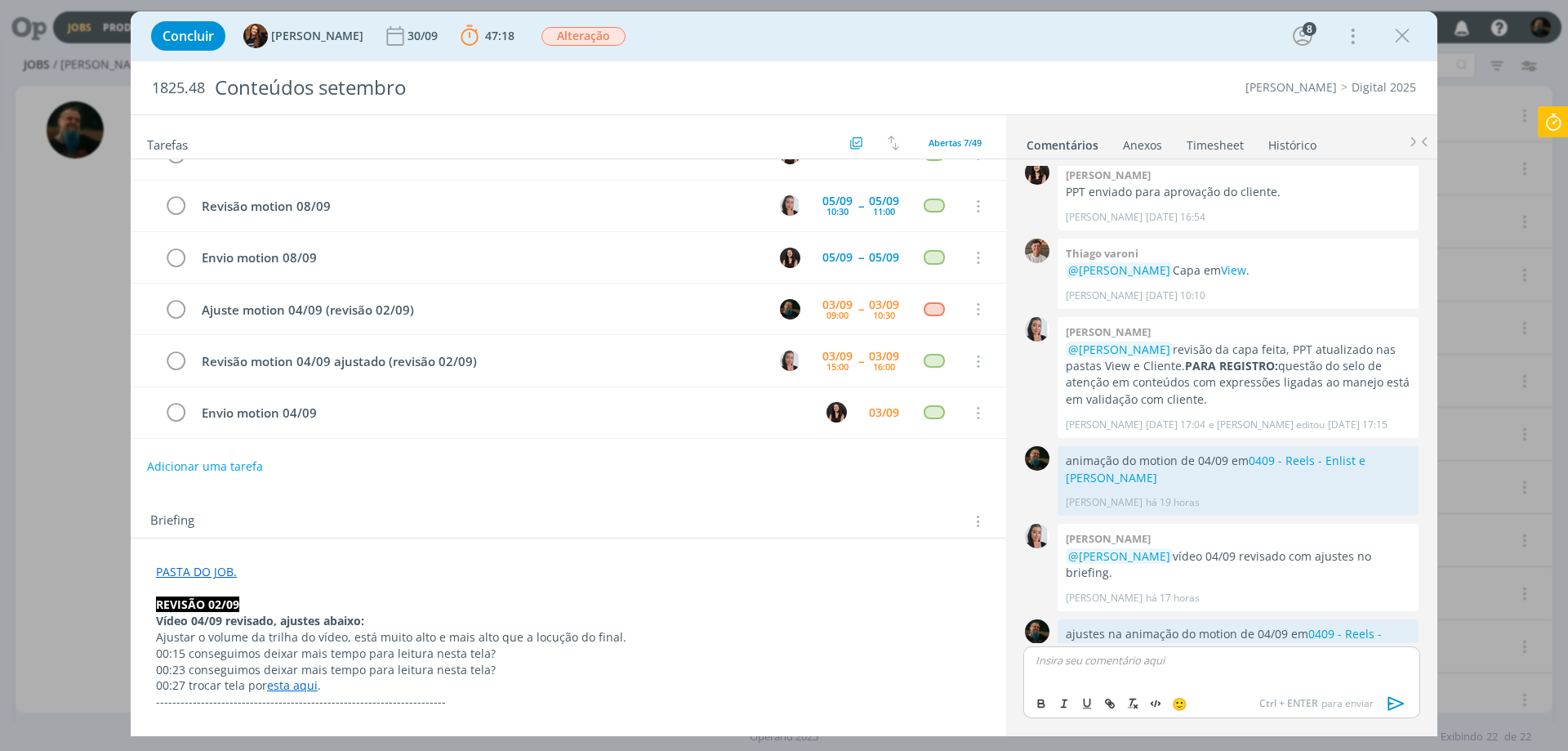
click at [1556, 117] on icon at bounding box center [1553, 122] width 29 height 32
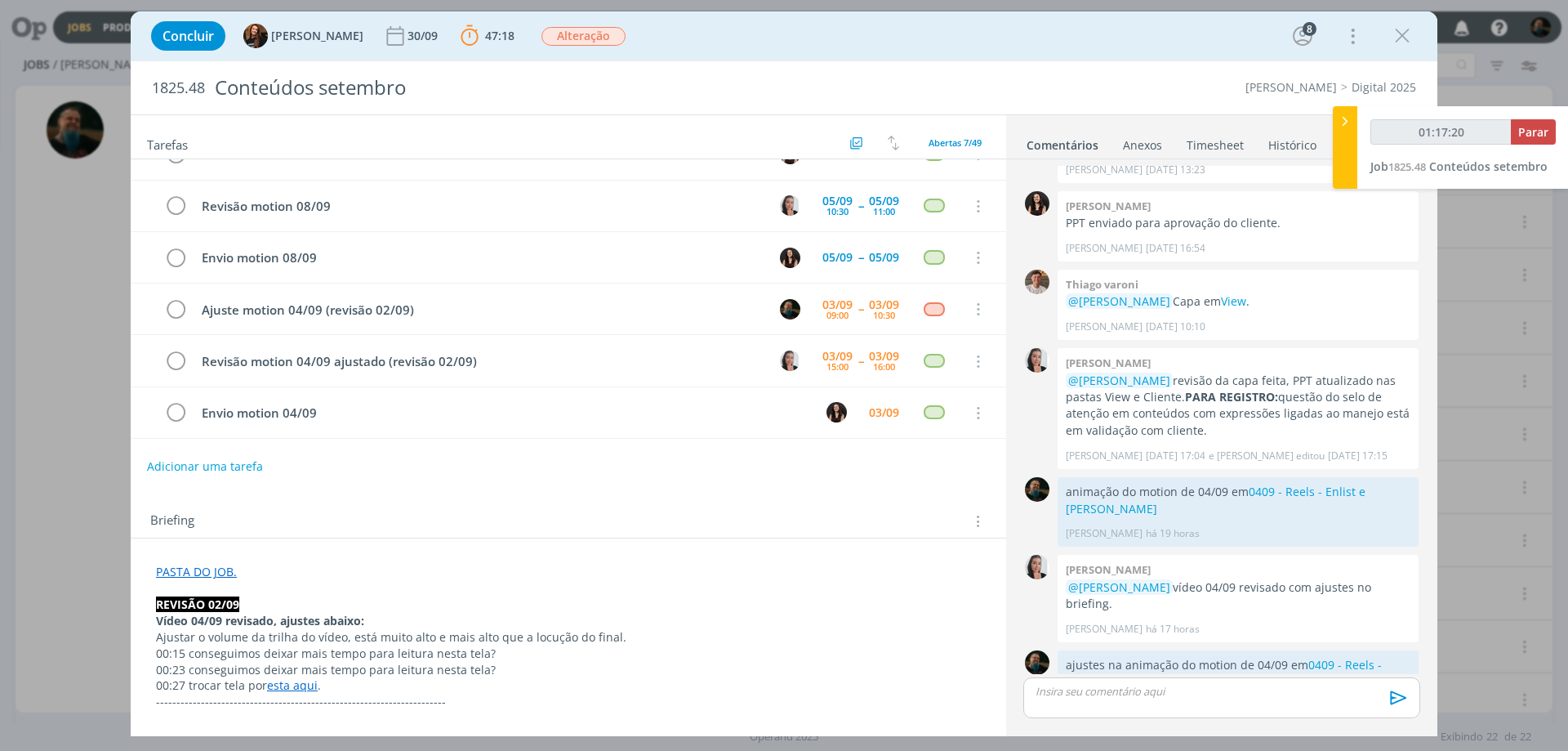
type input "01:17:21"
click at [1522, 134] on span "Parar" at bounding box center [1533, 132] width 30 height 16
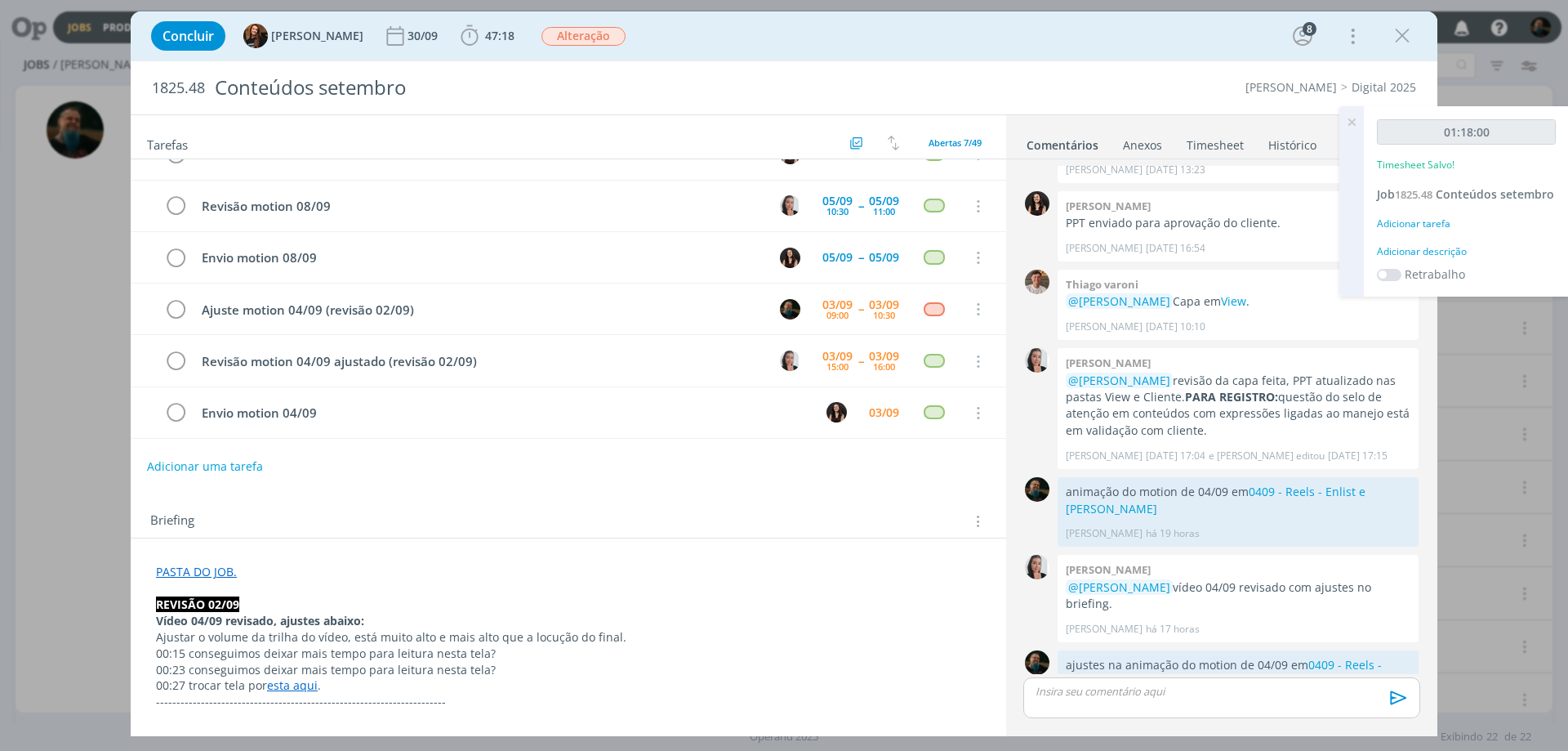
click at [1452, 246] on div "Adicionar descrição" at bounding box center [1467, 252] width 179 height 15
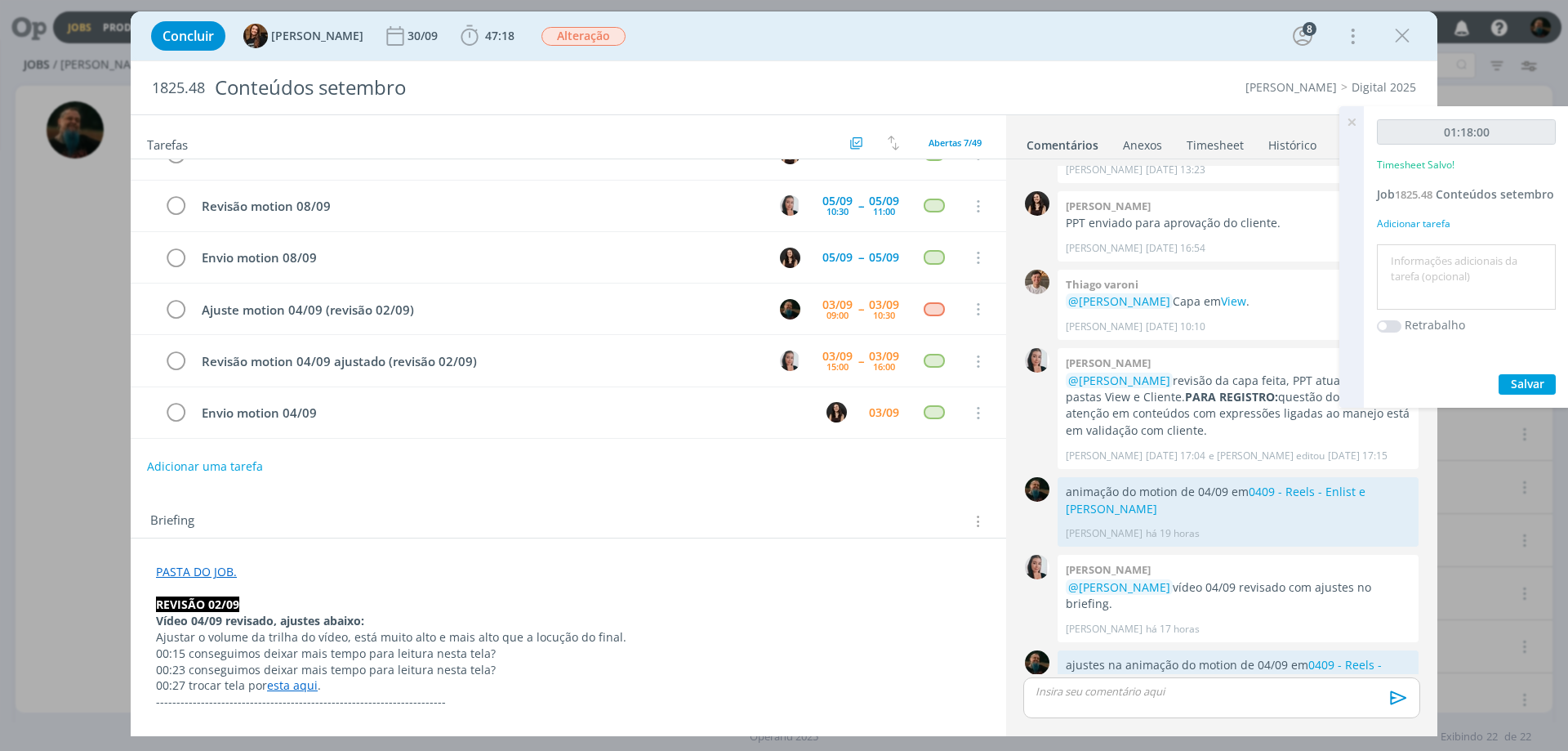
click at [1452, 257] on textarea at bounding box center [1466, 277] width 171 height 58
type textarea "ajustes no motion"
click at [1534, 384] on span "Salvar" at bounding box center [1528, 384] width 34 height 16
click at [1353, 121] on icon at bounding box center [1352, 122] width 29 height 32
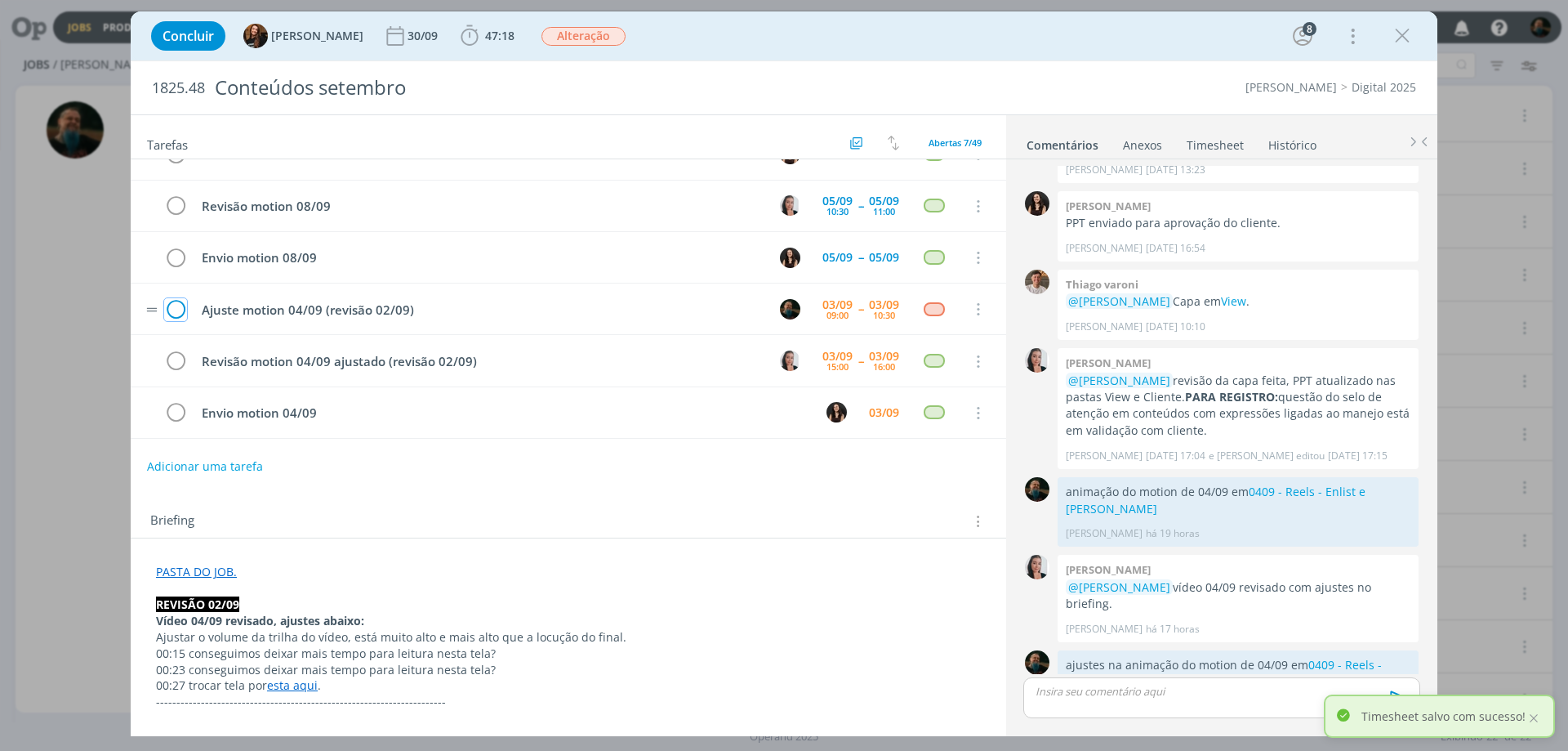
click at [180, 316] on icon "dialog" at bounding box center [176, 309] width 23 height 25
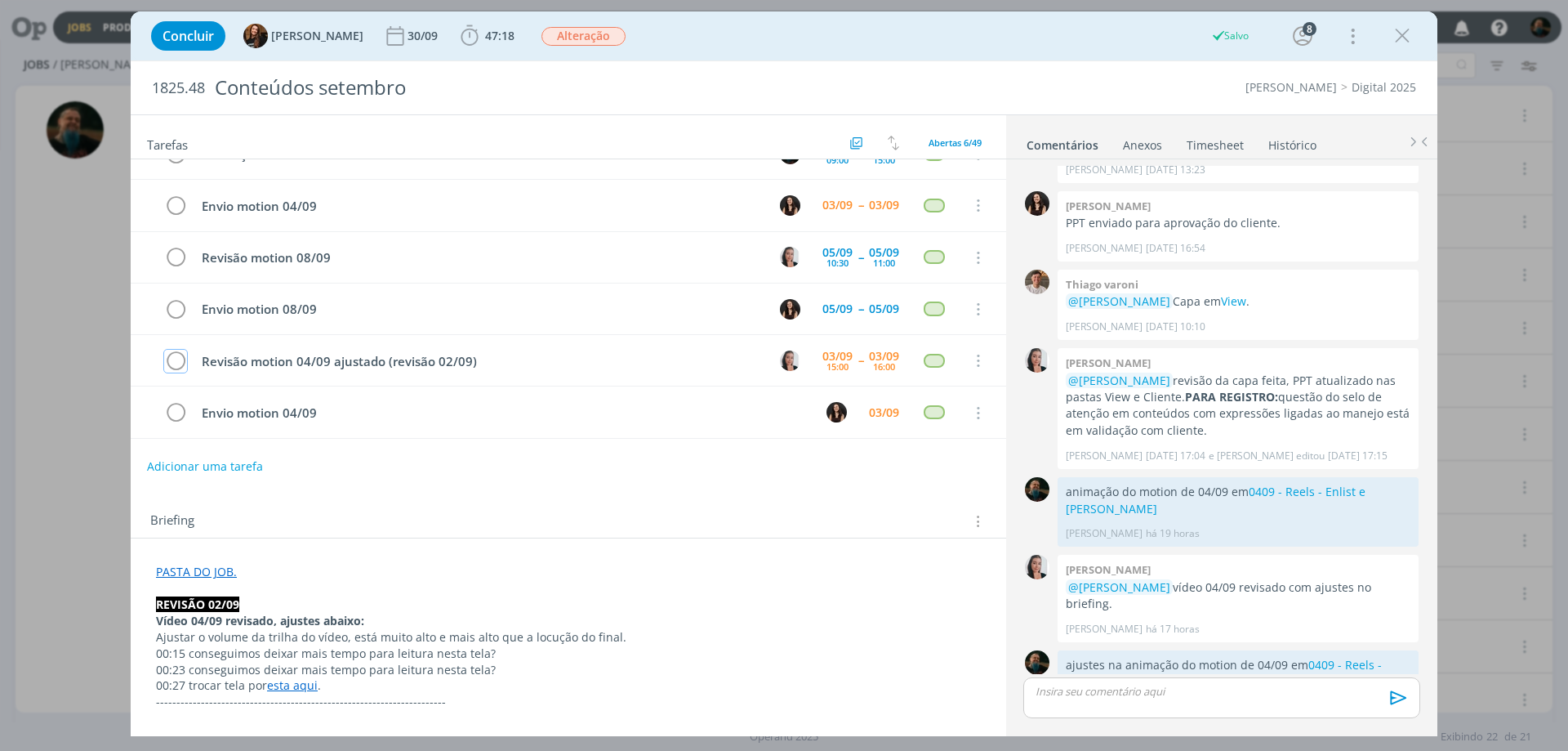
scroll to position [31, 0]
click at [1394, 27] on icon "dialog" at bounding box center [1402, 36] width 25 height 25
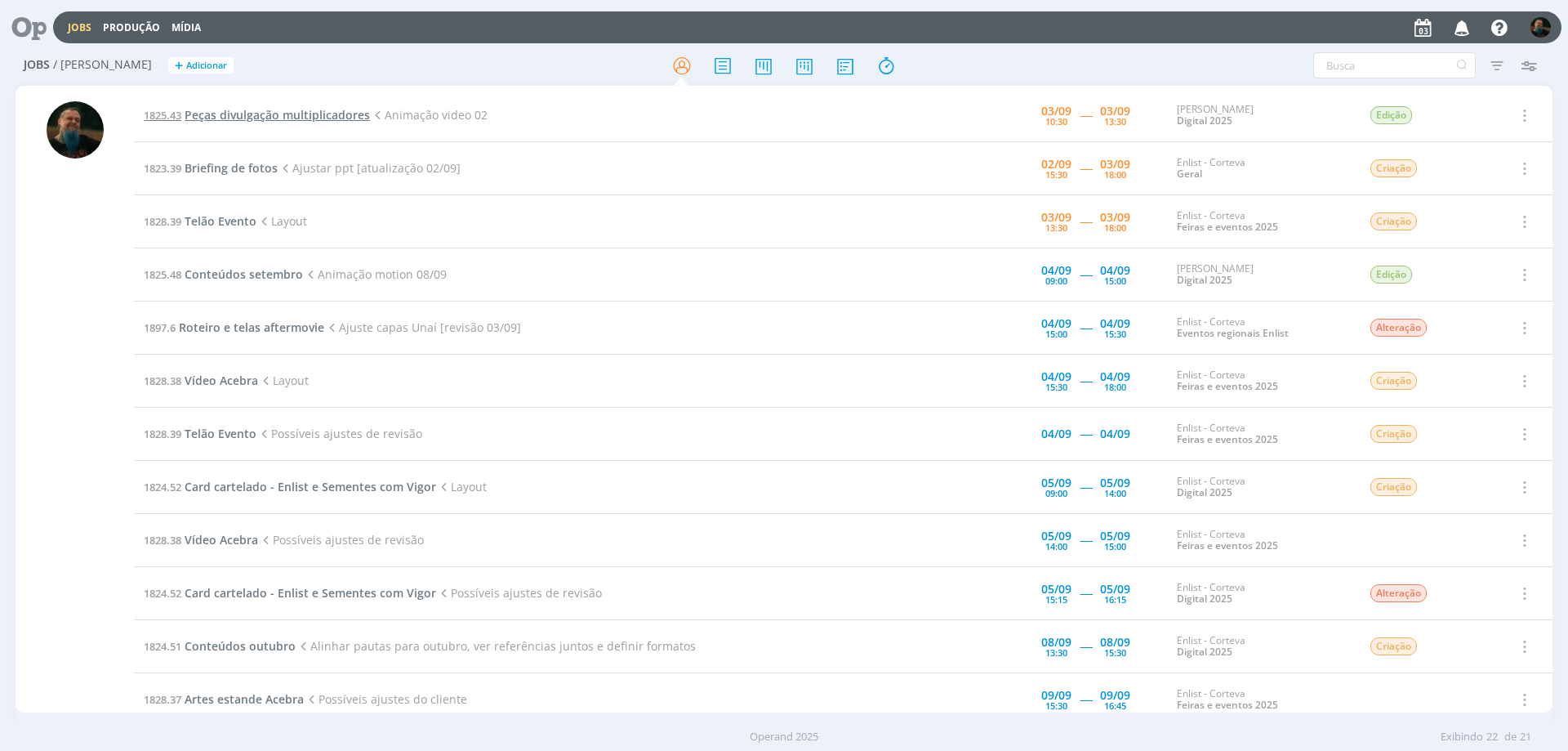
click at [328, 114] on span "Peças divulgação multiplicadores" at bounding box center [277, 115] width 185 height 16
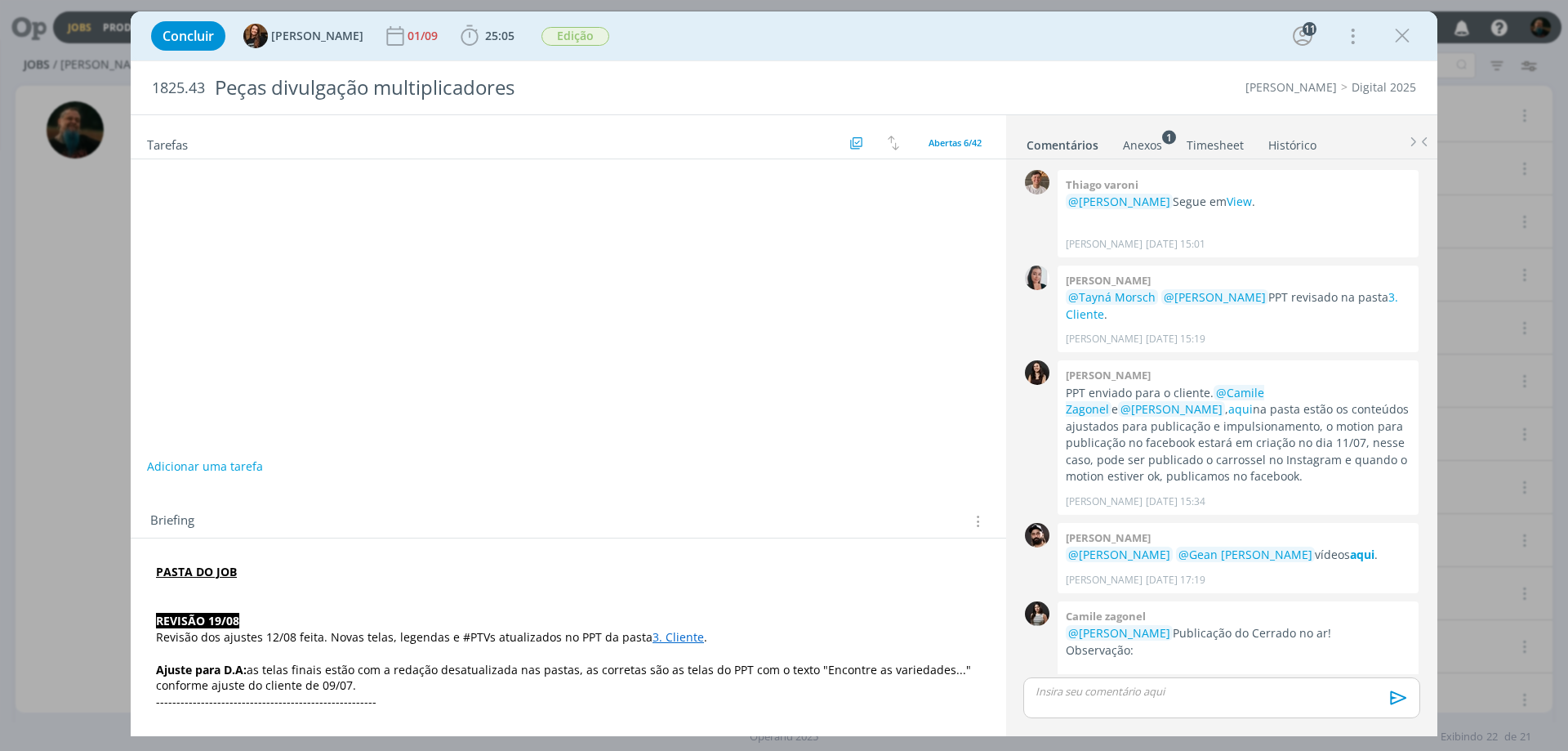
scroll to position [1715, 0]
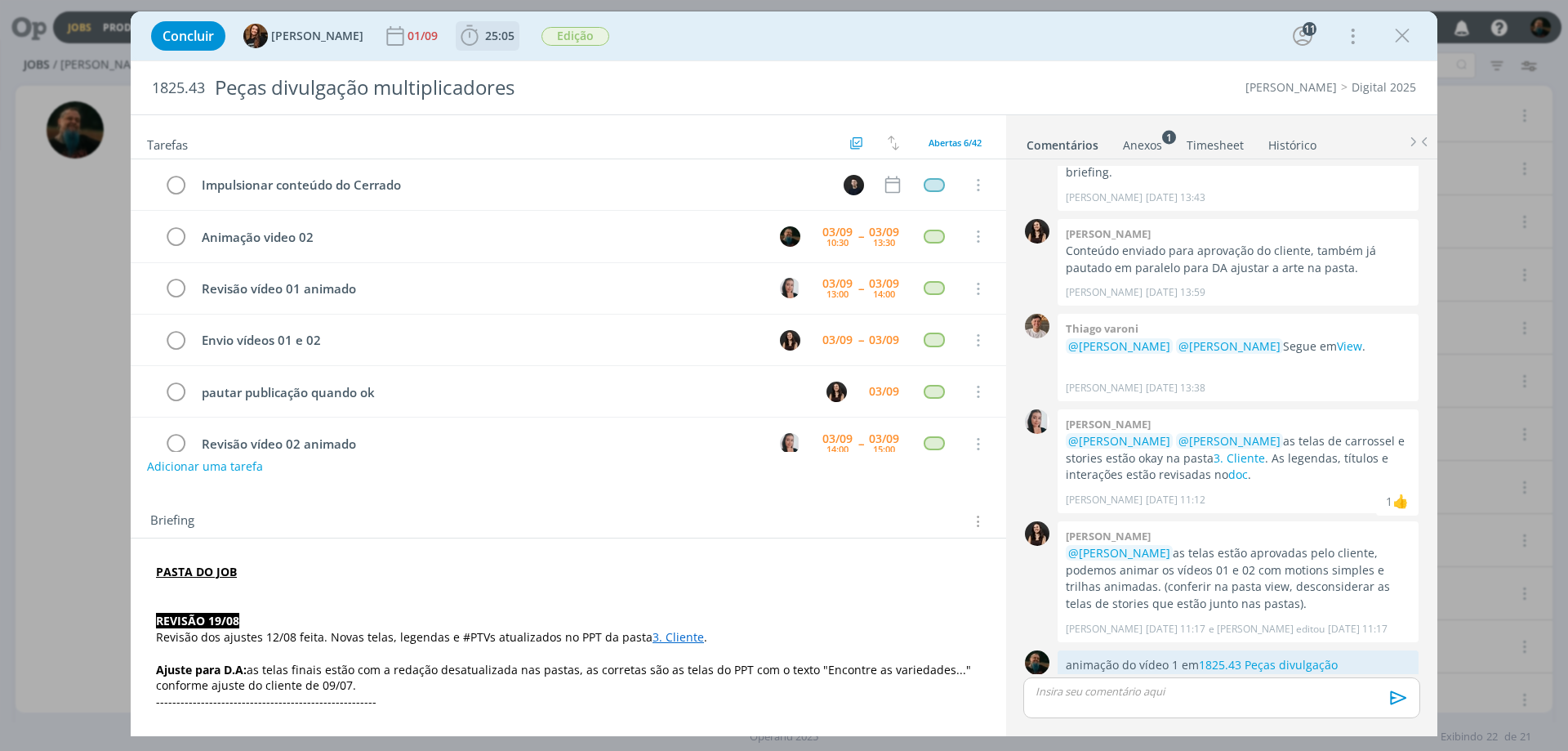
click at [485, 35] on span "25:05" at bounding box center [499, 35] width 29 height 16
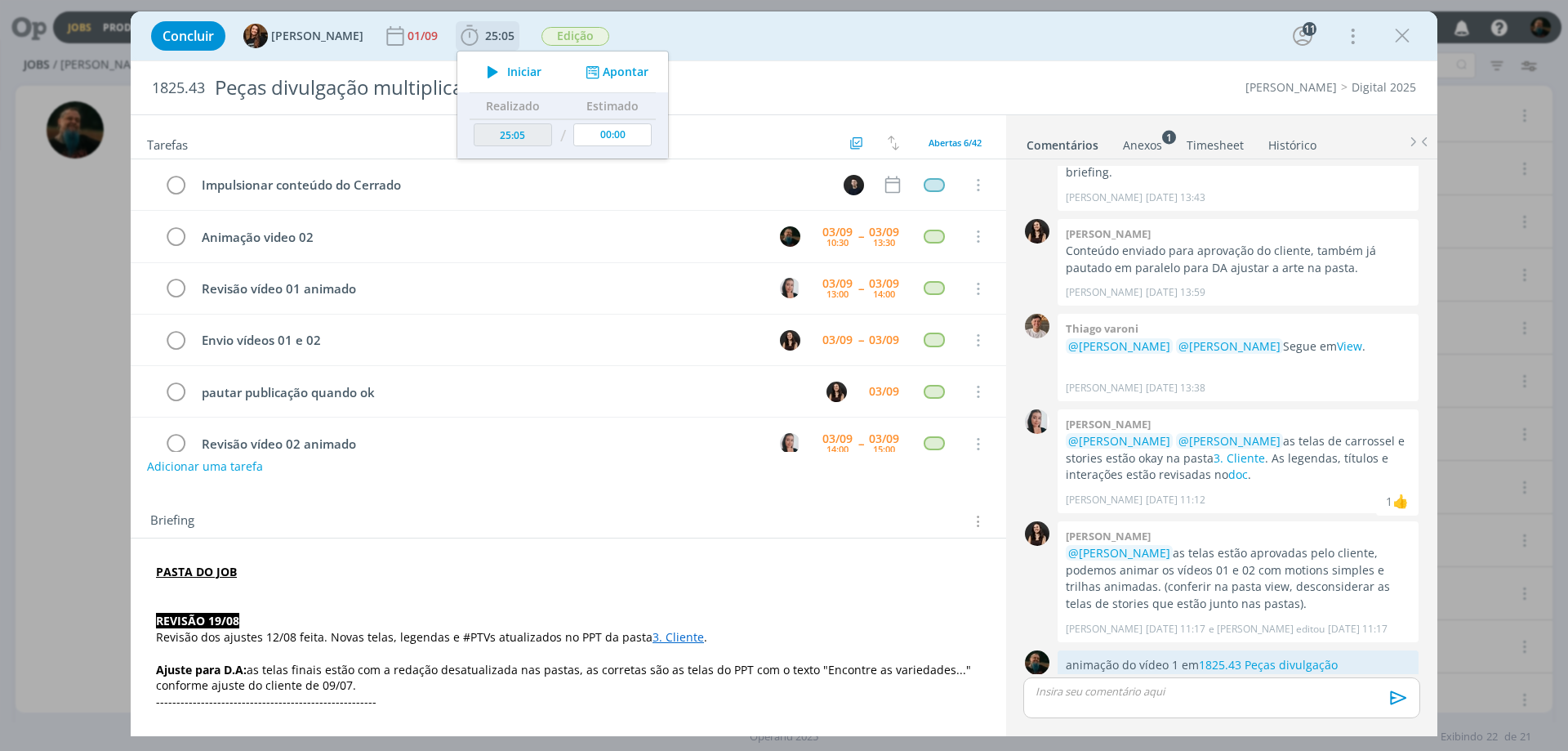
click at [507, 69] on span "Iniciar" at bounding box center [524, 72] width 35 height 12
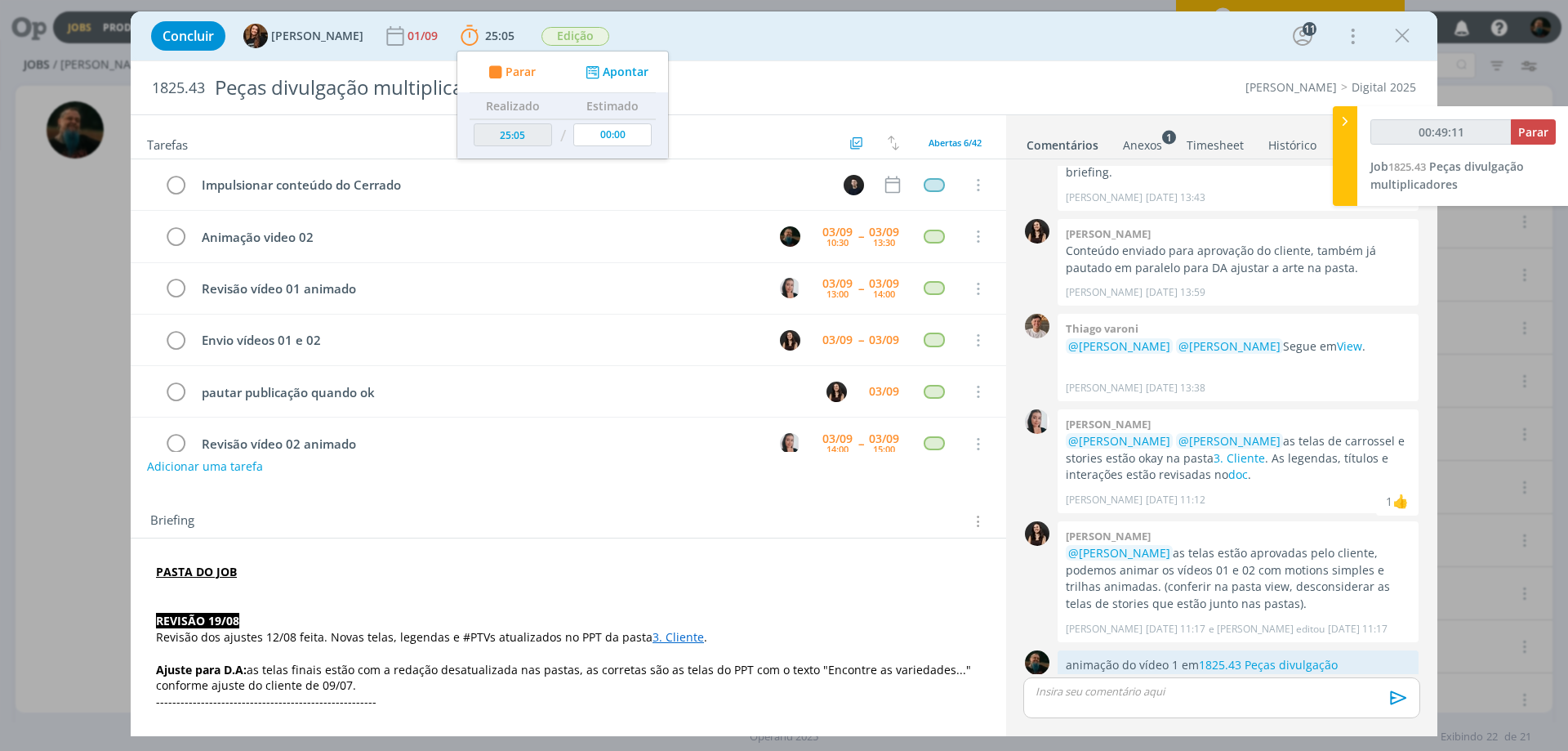
type input "00:50:11"
